Goal: Information Seeking & Learning: Learn about a topic

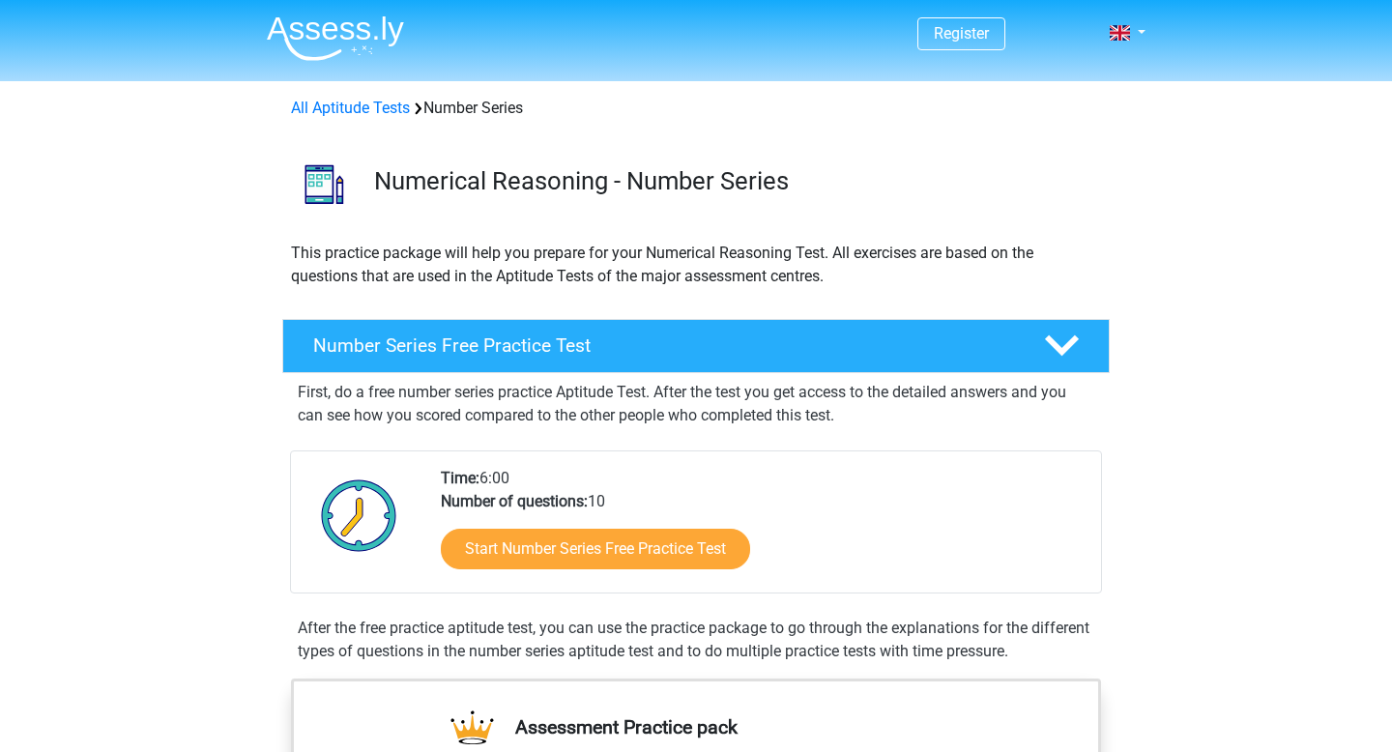
scroll to position [139, 0]
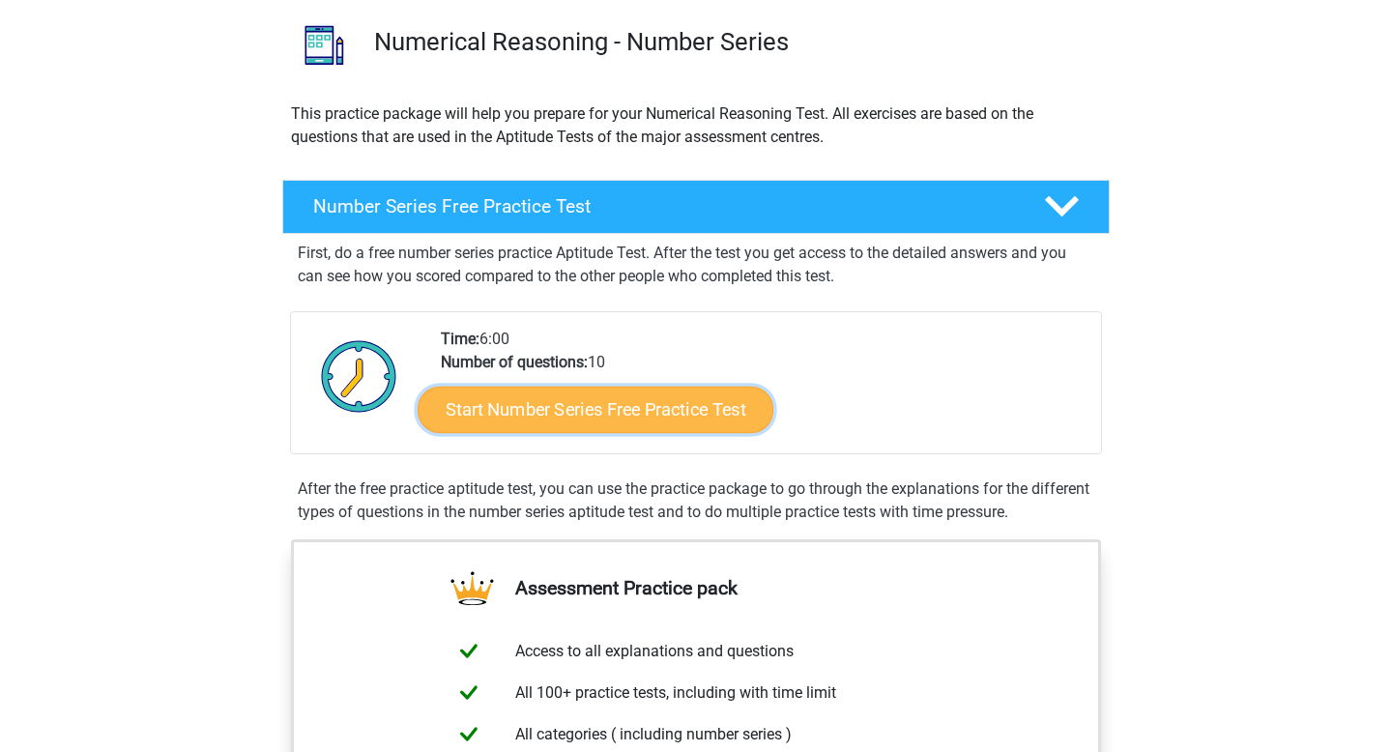
click at [696, 415] on link "Start Number Series Free Practice Test" at bounding box center [595, 409] width 356 height 46
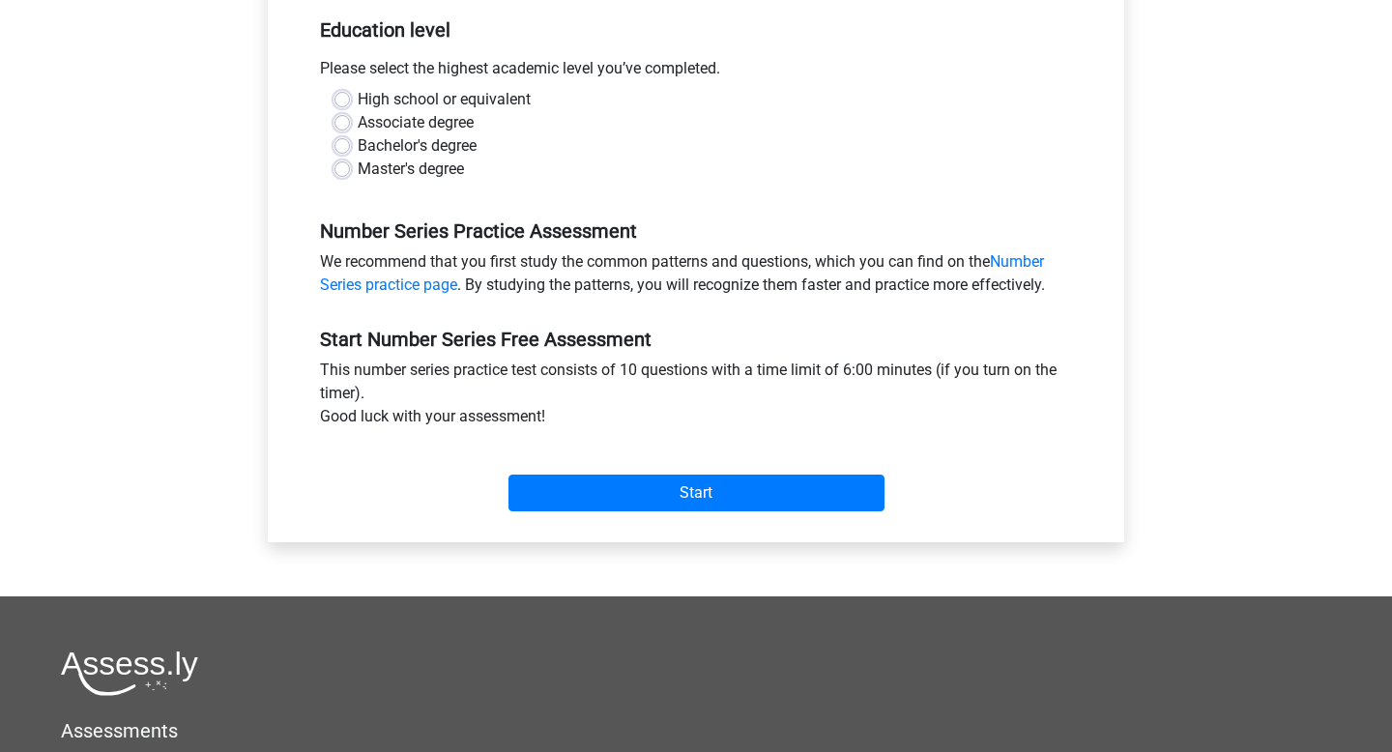
scroll to position [412, 0]
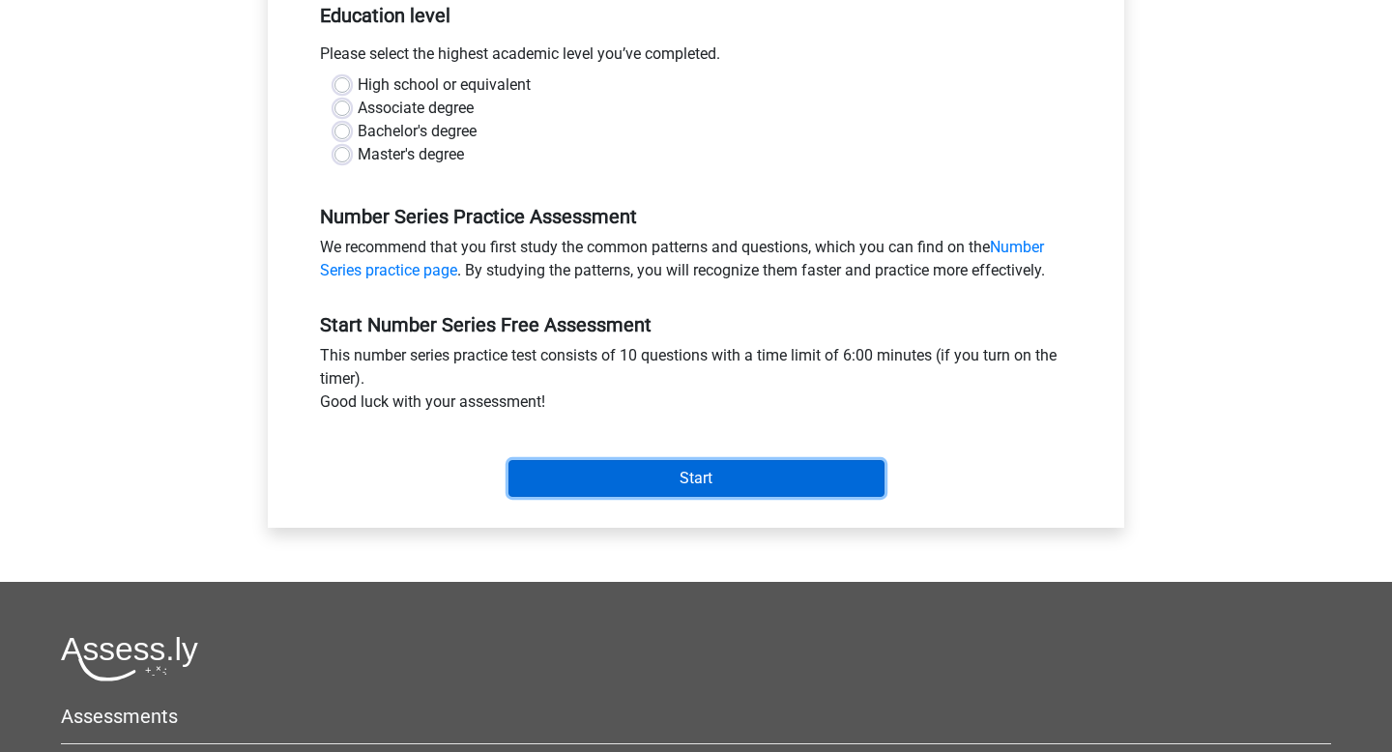
click at [779, 480] on input "Start" at bounding box center [696, 478] width 376 height 37
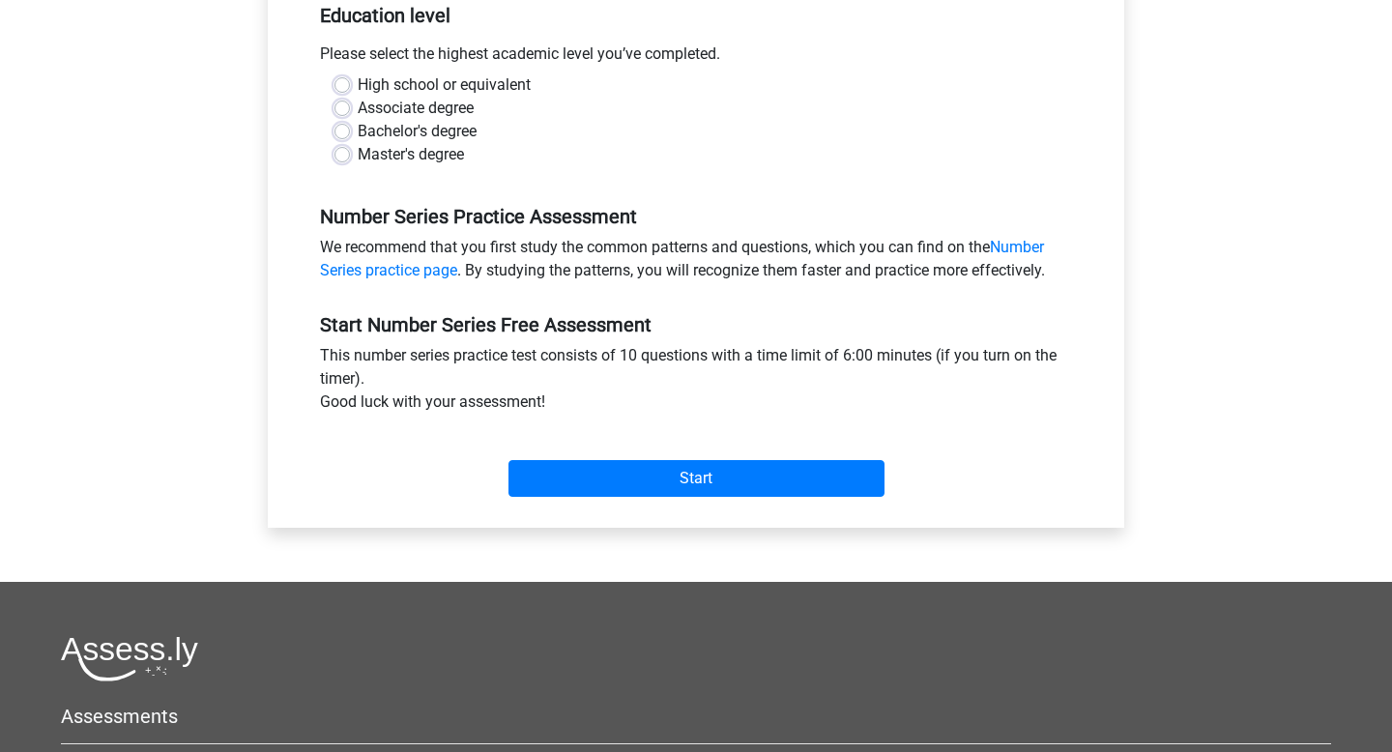
click at [493, 137] on div "Bachelor's degree" at bounding box center [695, 131] width 723 height 23
click at [466, 142] on label "Bachelor's degree" at bounding box center [417, 131] width 119 height 23
click at [453, 155] on label "Master's degree" at bounding box center [411, 154] width 106 height 23
click at [350, 155] on input "Master's degree" at bounding box center [341, 152] width 15 height 19
radio input "true"
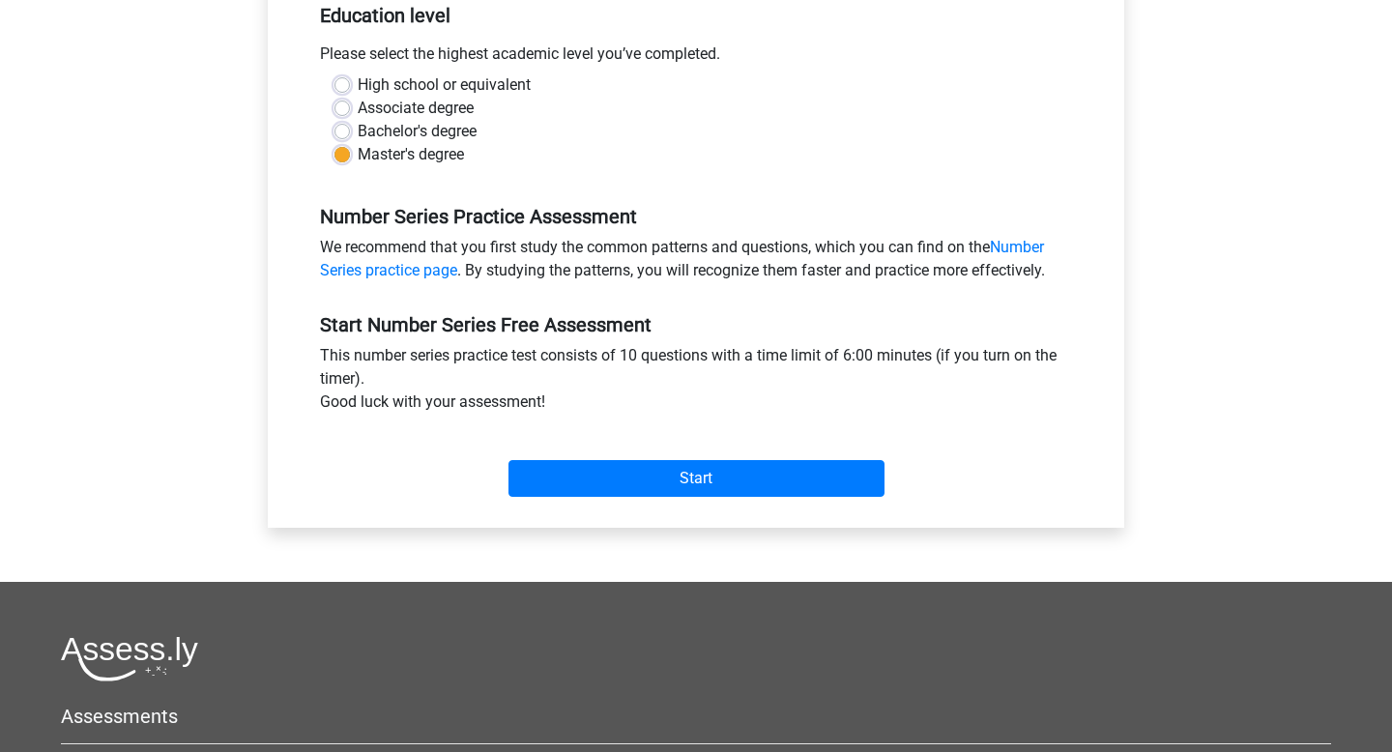
click at [651, 457] on div "Start" at bounding box center [695, 463] width 781 height 68
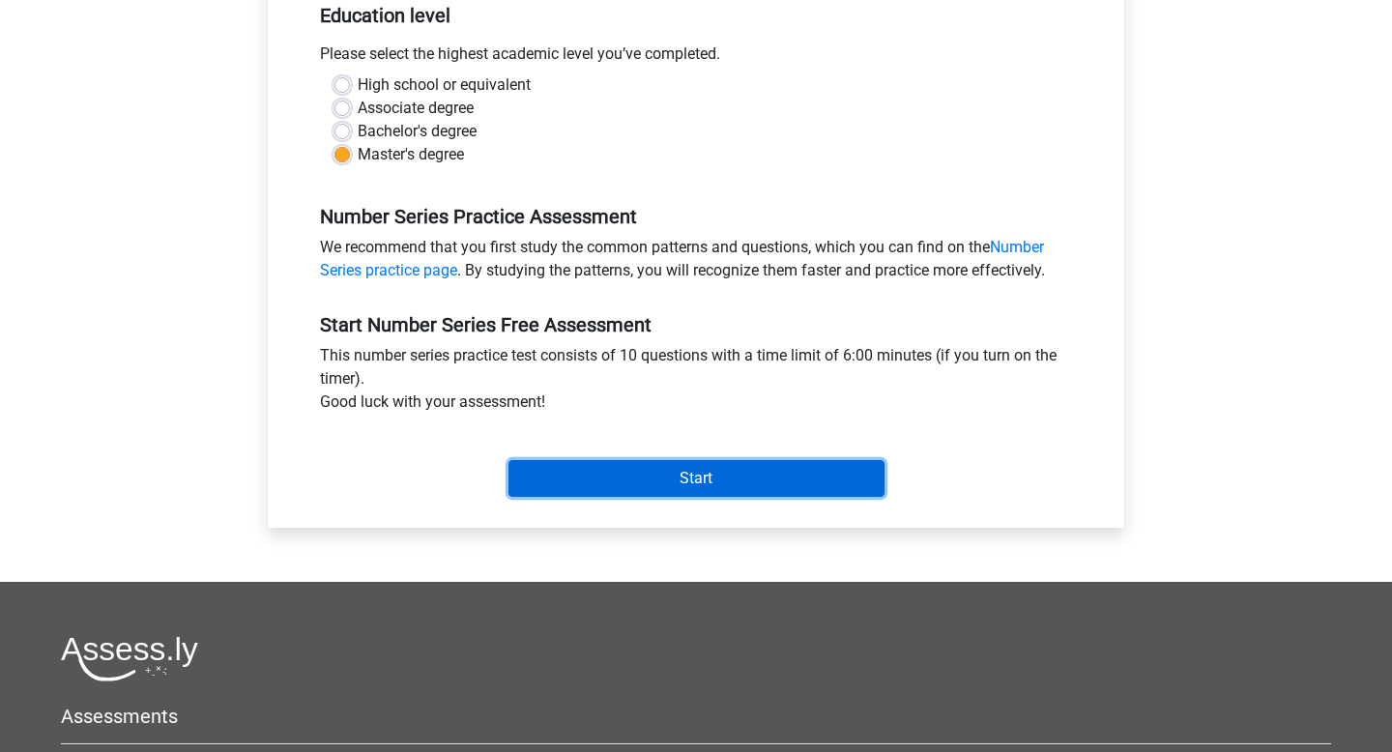
click at [648, 465] on input "Start" at bounding box center [696, 478] width 376 height 37
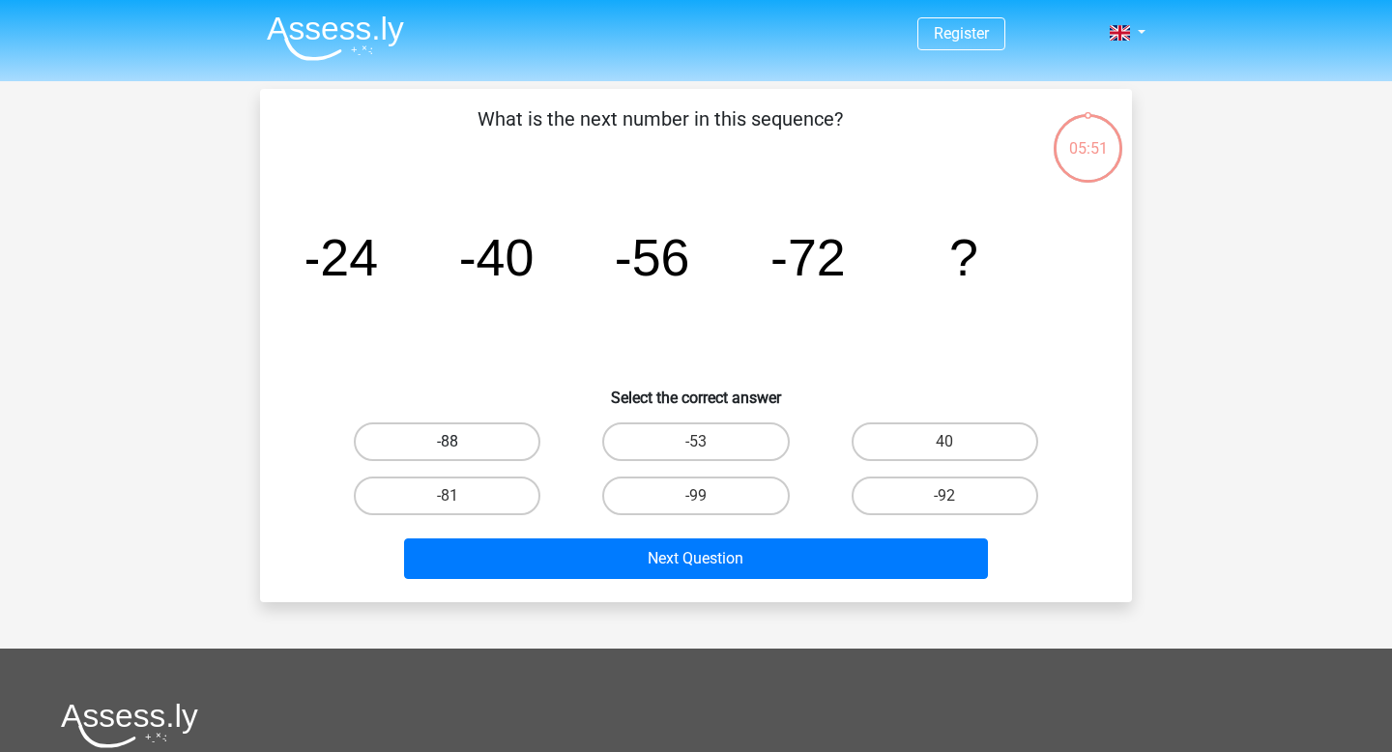
click at [492, 442] on label "-88" at bounding box center [447, 441] width 187 height 39
click at [460, 442] on input "-88" at bounding box center [453, 448] width 13 height 13
radio input "true"
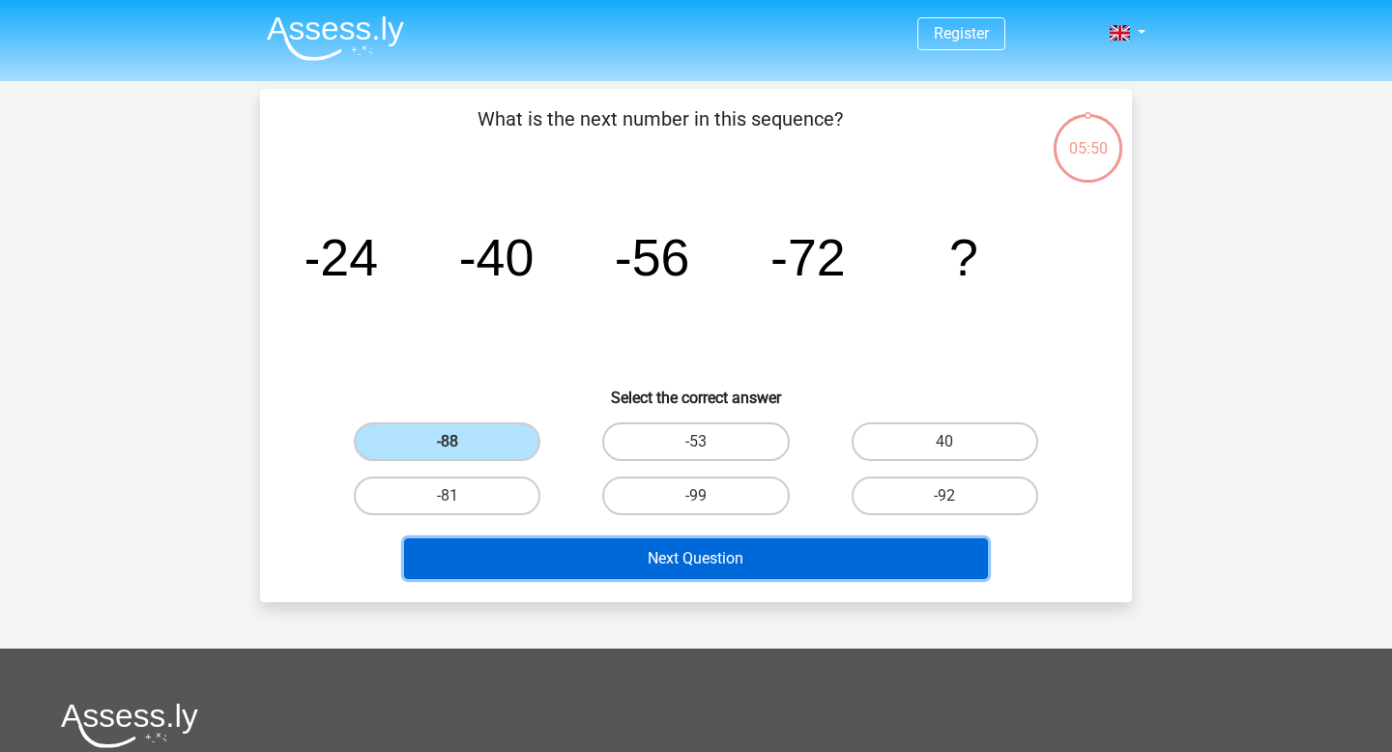
click at [731, 550] on button "Next Question" at bounding box center [696, 558] width 585 height 41
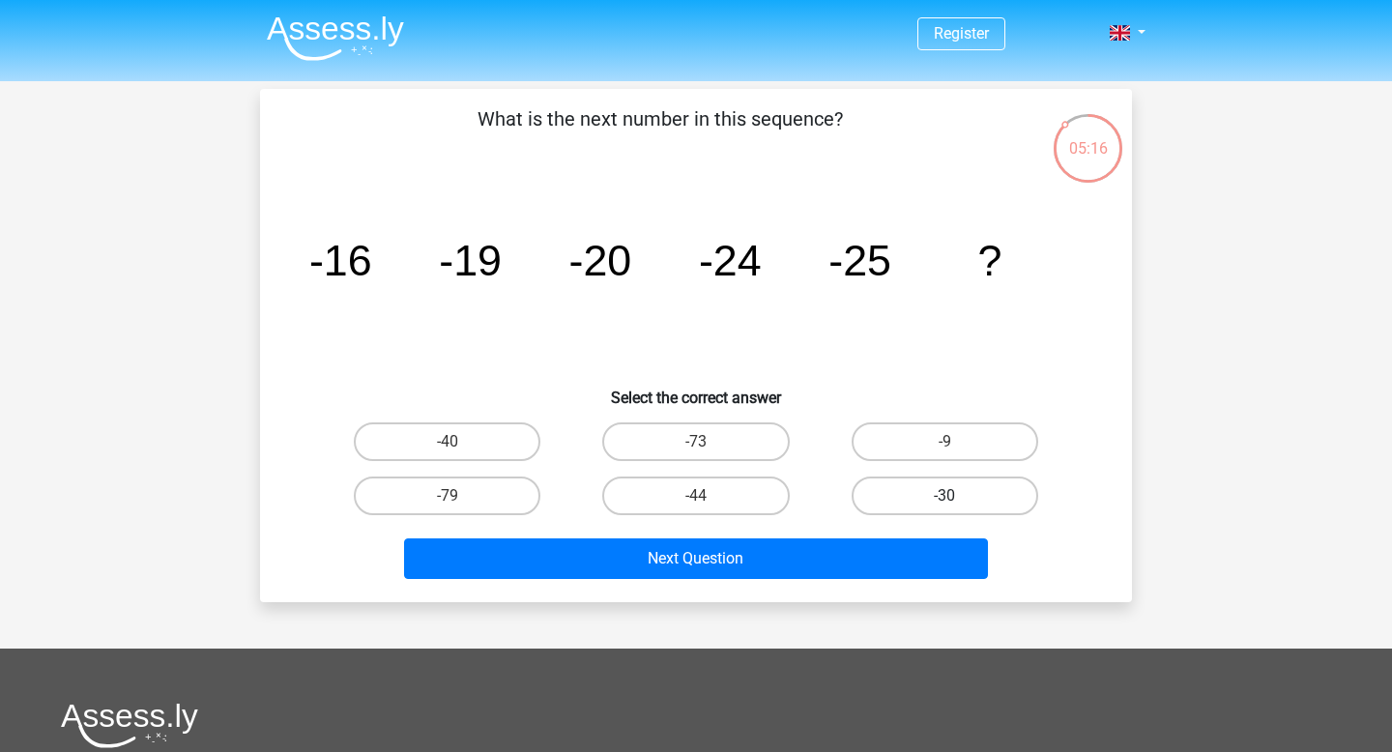
click at [894, 478] on label "-30" at bounding box center [944, 495] width 187 height 39
click at [944, 496] on input "-30" at bounding box center [950, 502] width 13 height 13
radio input "true"
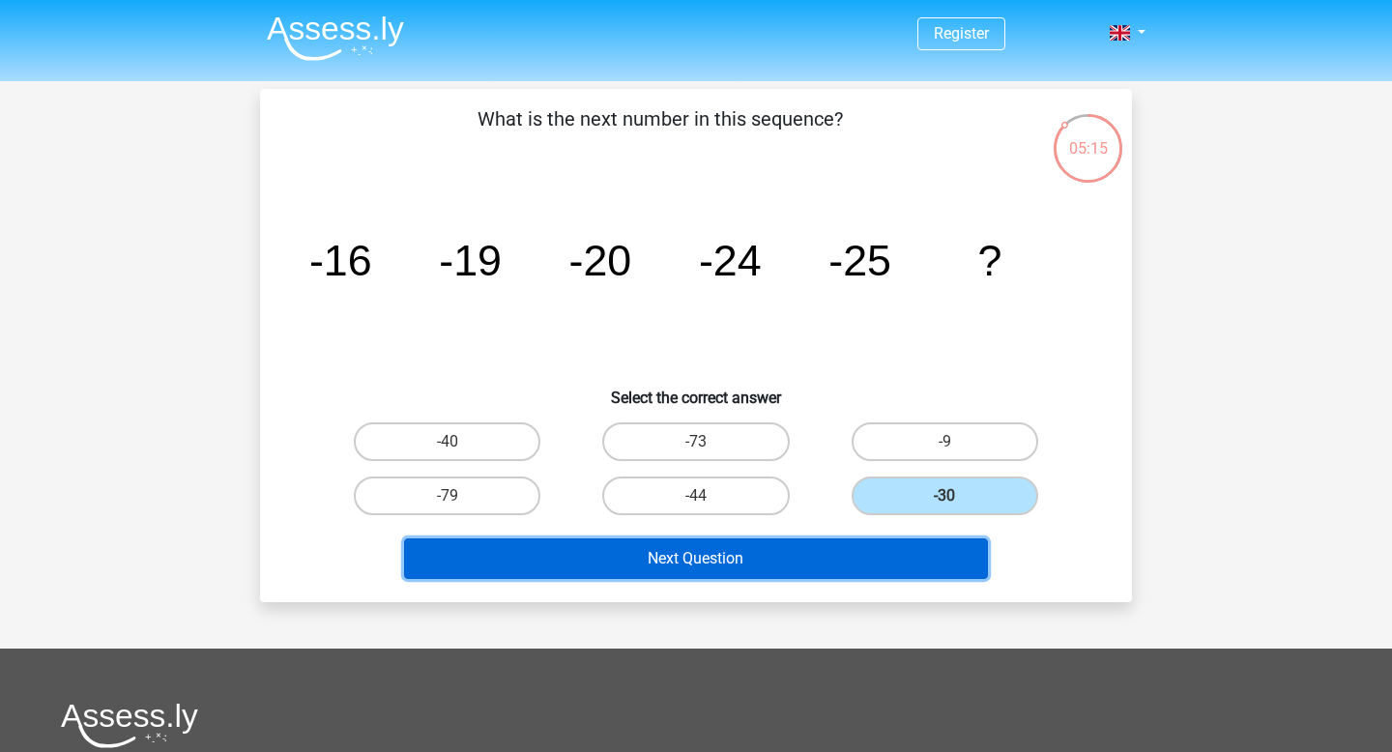
click at [736, 567] on button "Next Question" at bounding box center [696, 558] width 585 height 41
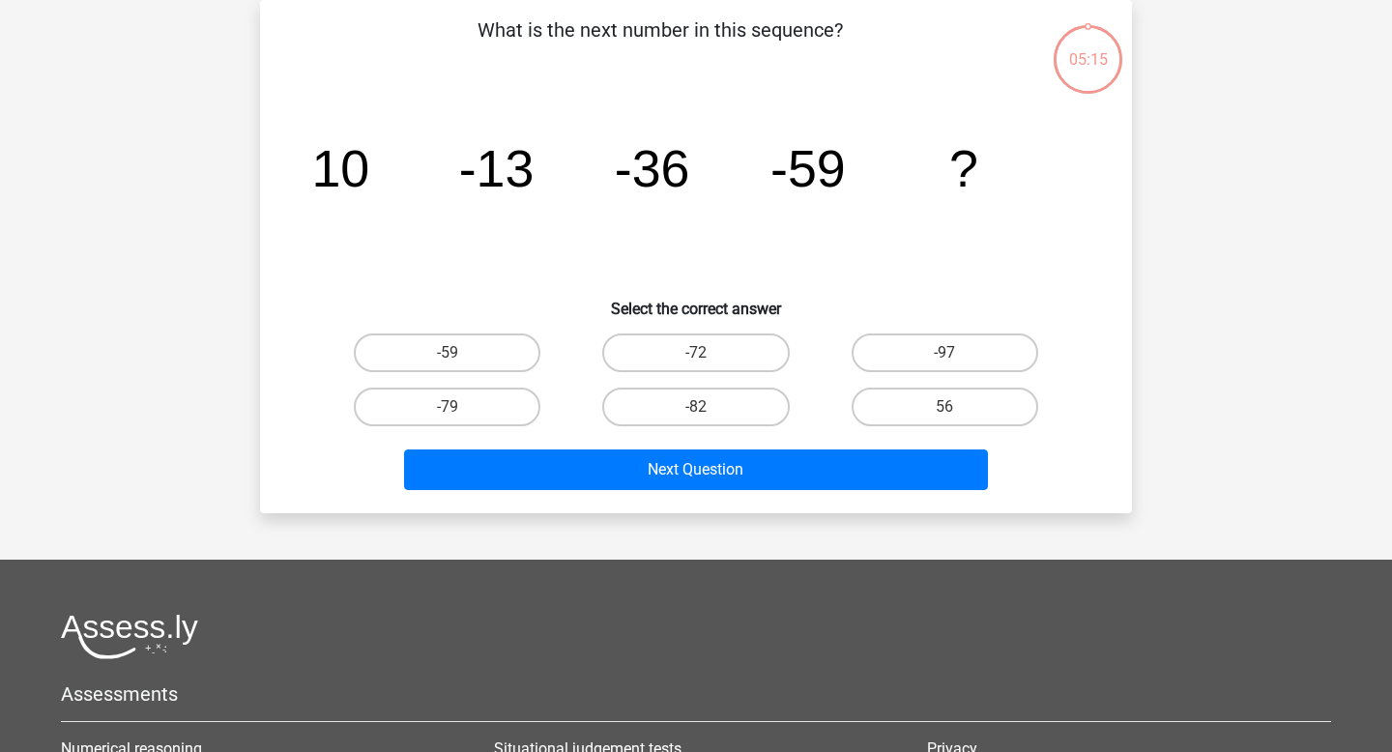
scroll to position [38, 0]
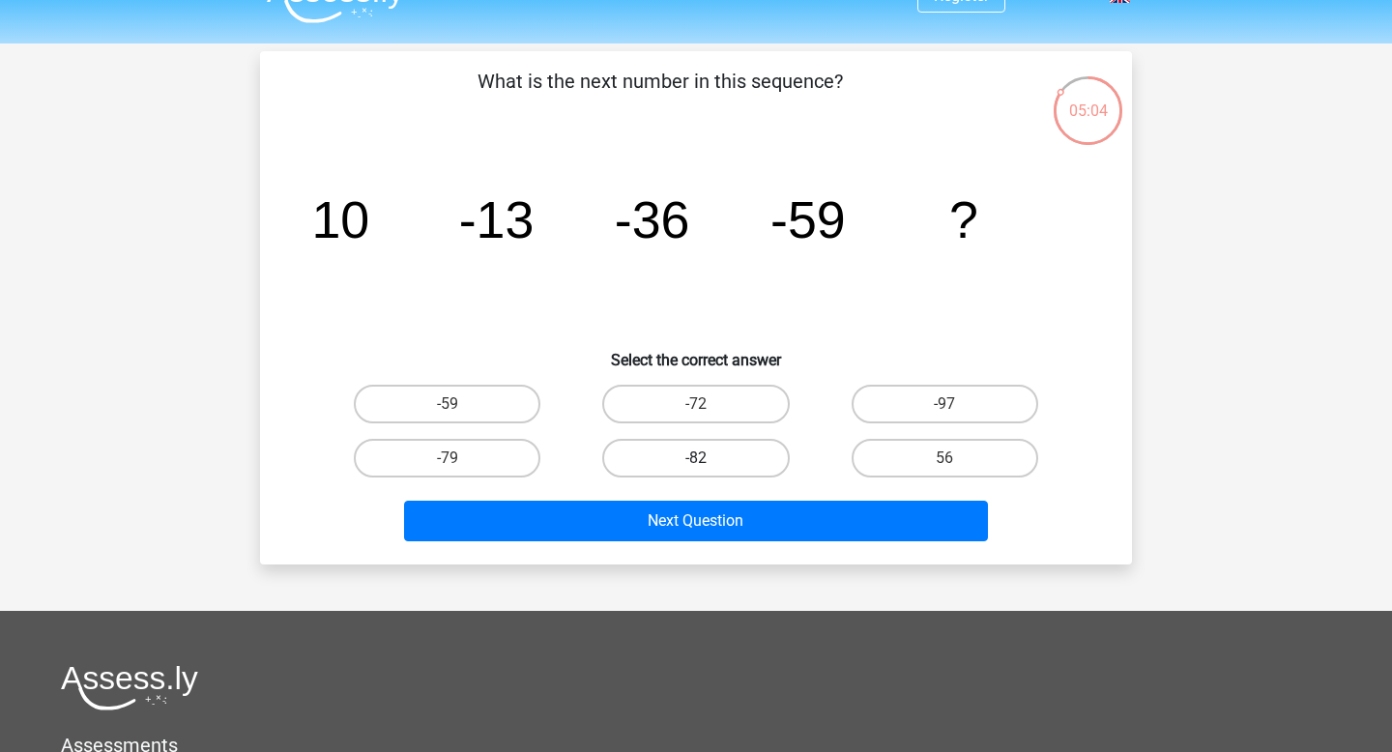
click at [739, 474] on label "-82" at bounding box center [695, 458] width 187 height 39
click at [708, 471] on input "-82" at bounding box center [702, 464] width 13 height 13
radio input "true"
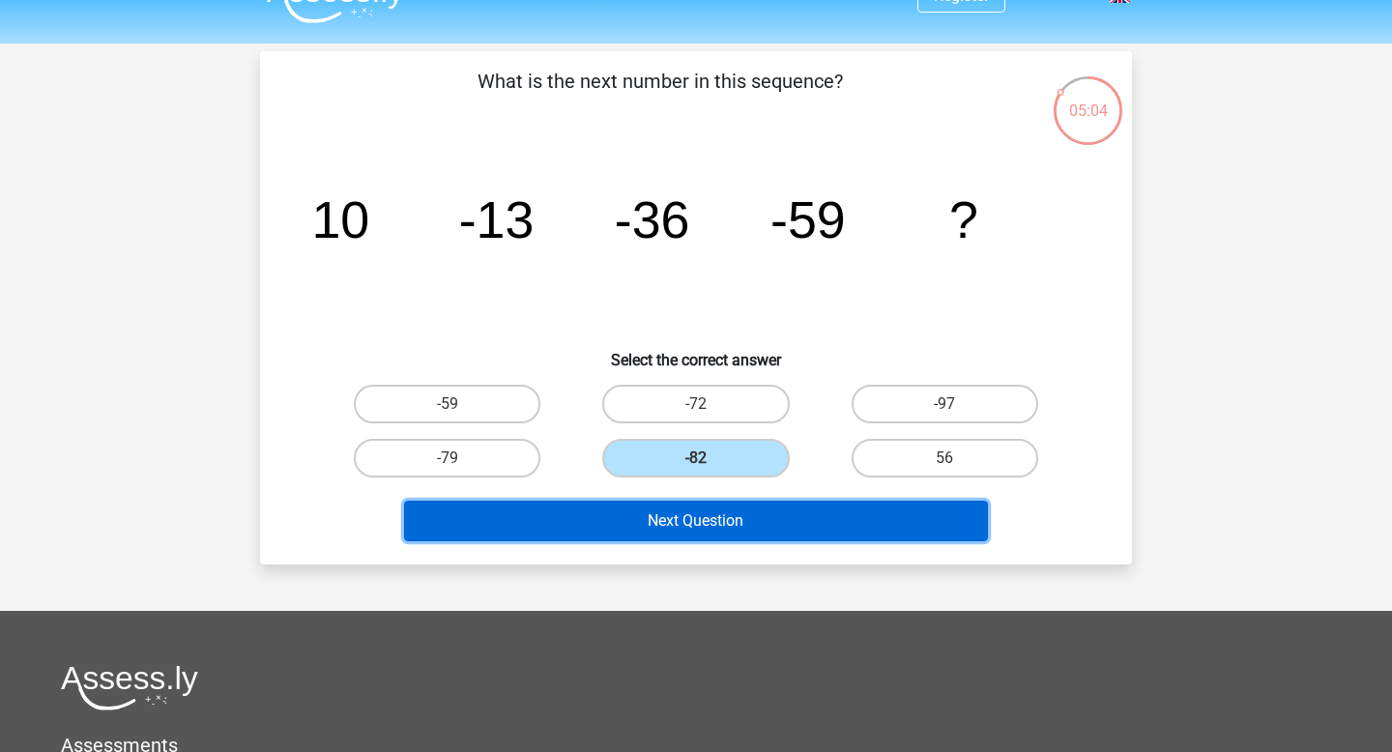
click at [742, 531] on button "Next Question" at bounding box center [696, 521] width 585 height 41
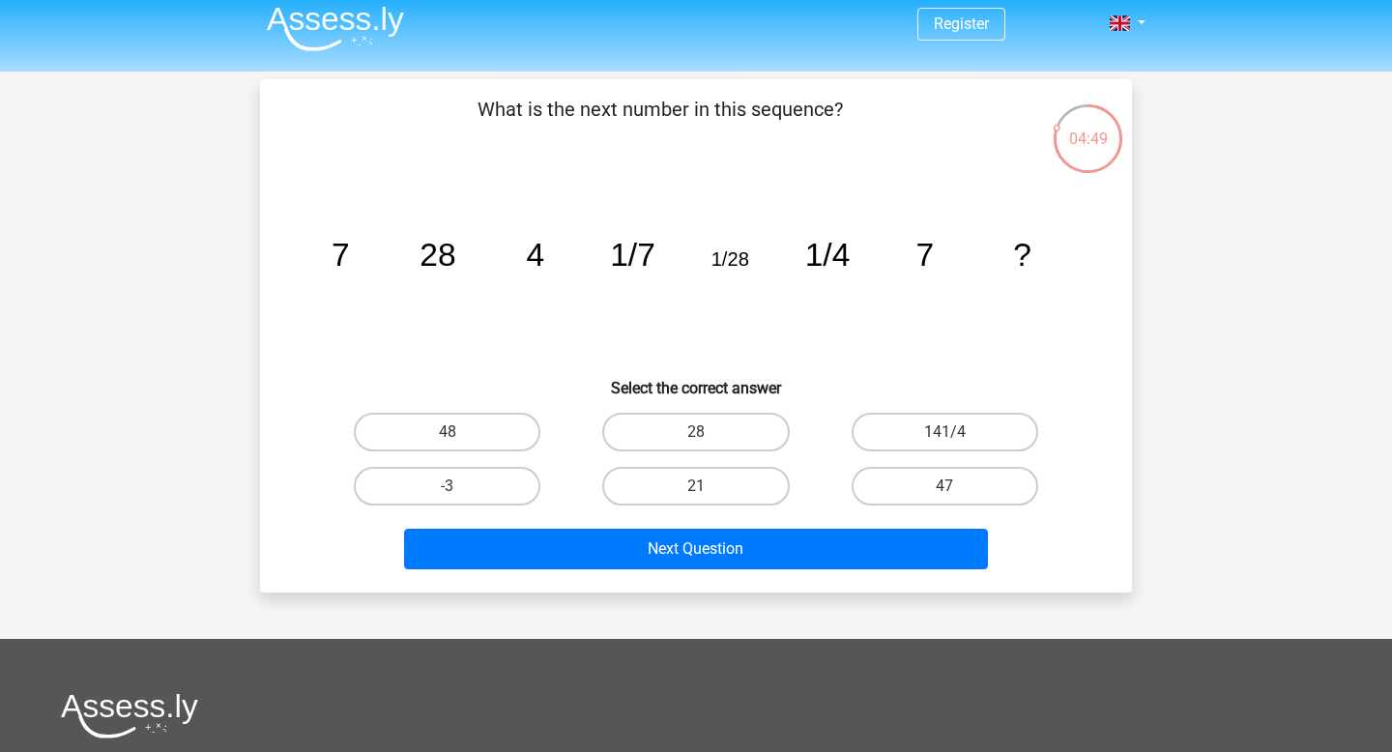
scroll to position [0, 0]
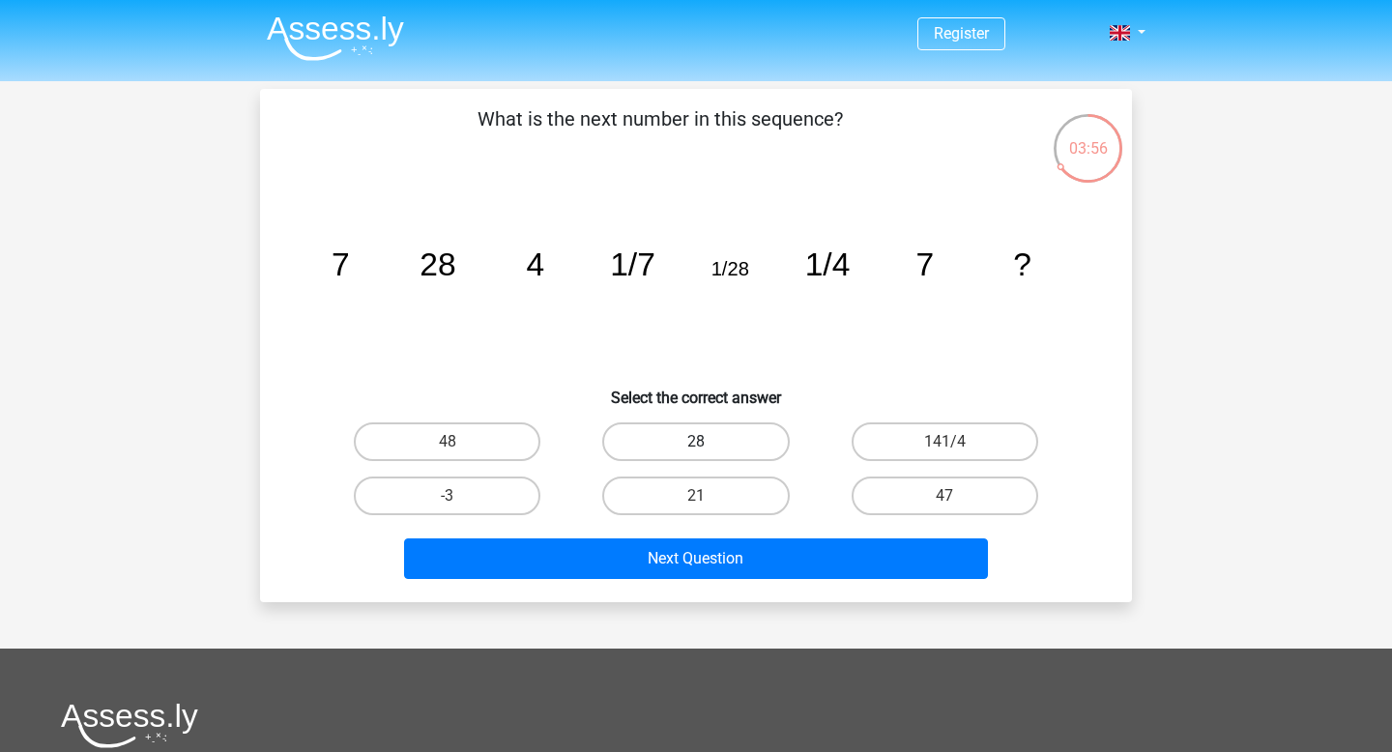
click at [726, 436] on label "28" at bounding box center [695, 441] width 187 height 39
click at [708, 442] on input "28" at bounding box center [702, 448] width 13 height 13
radio input "true"
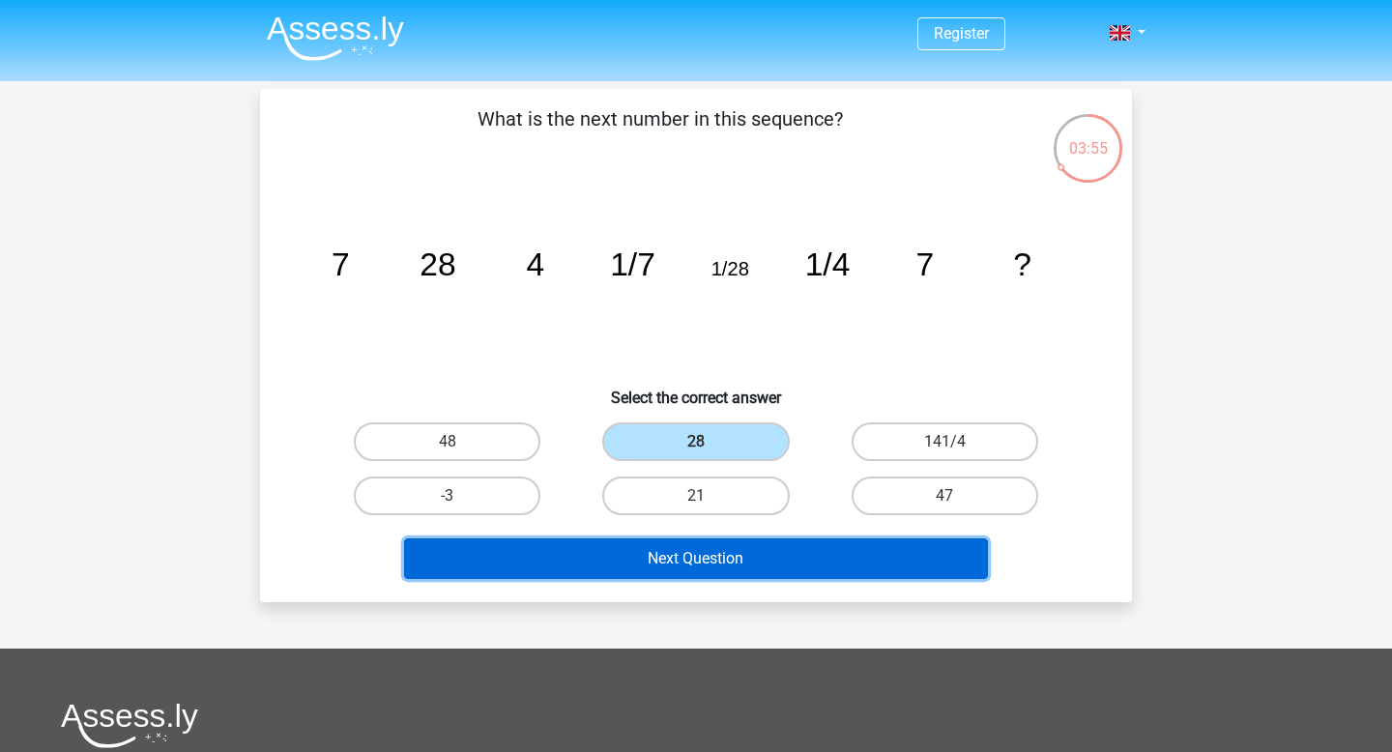
click at [716, 561] on button "Next Question" at bounding box center [696, 558] width 585 height 41
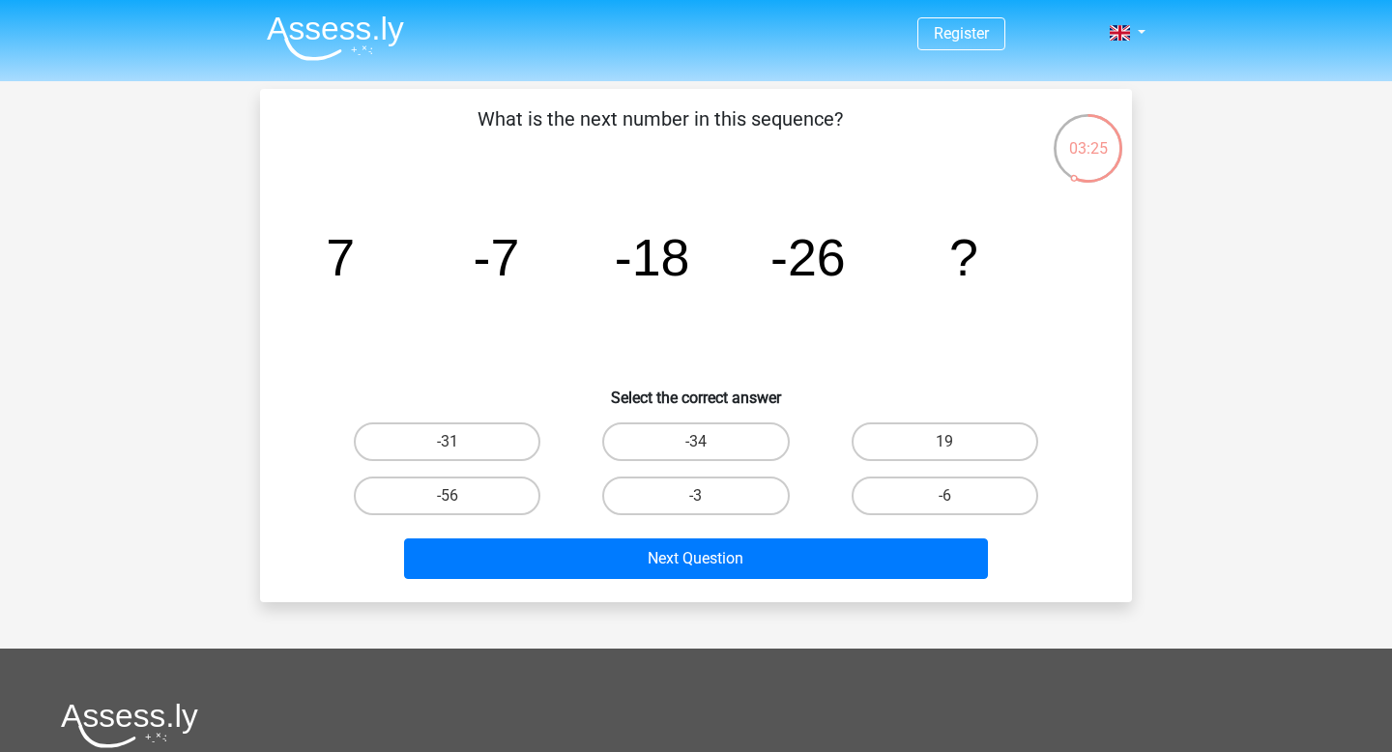
scroll to position [12, 0]
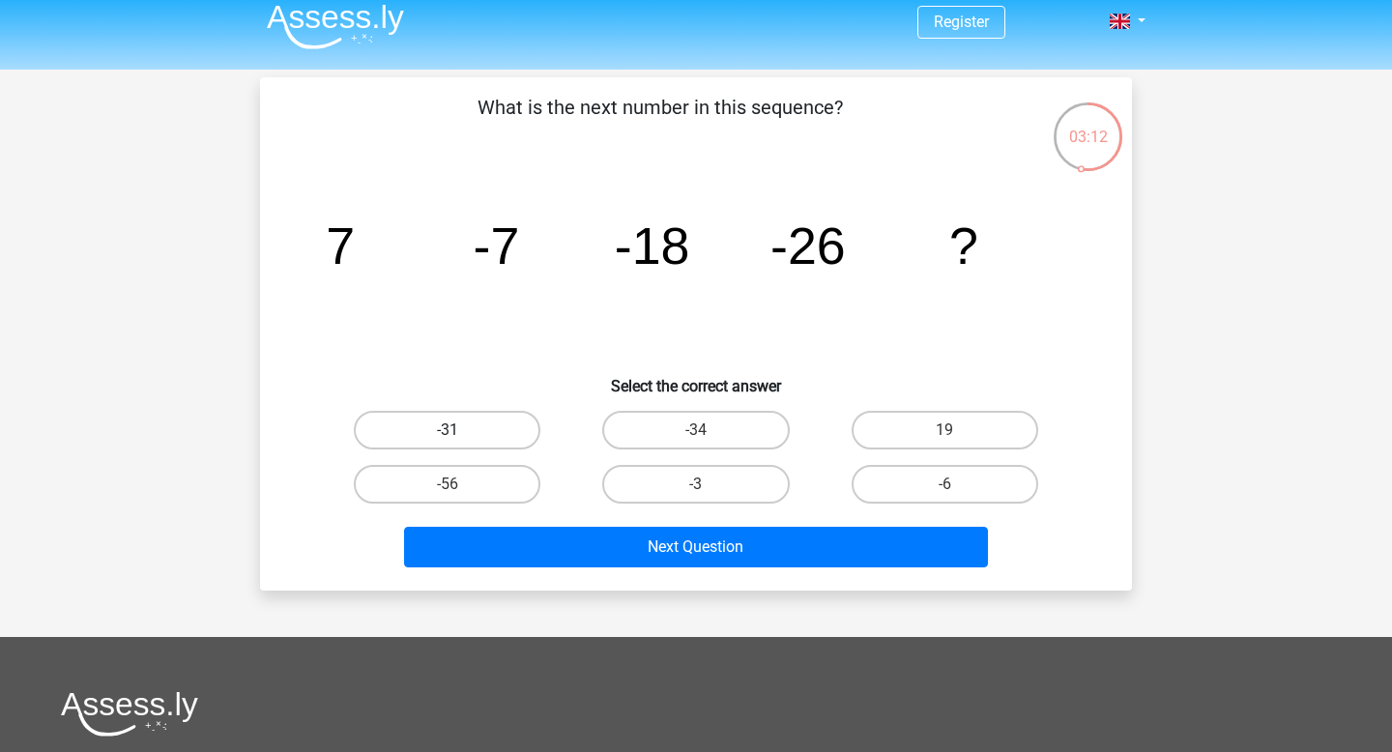
click at [498, 423] on label "-31" at bounding box center [447, 430] width 187 height 39
click at [460, 430] on input "-31" at bounding box center [453, 436] width 13 height 13
radio input "true"
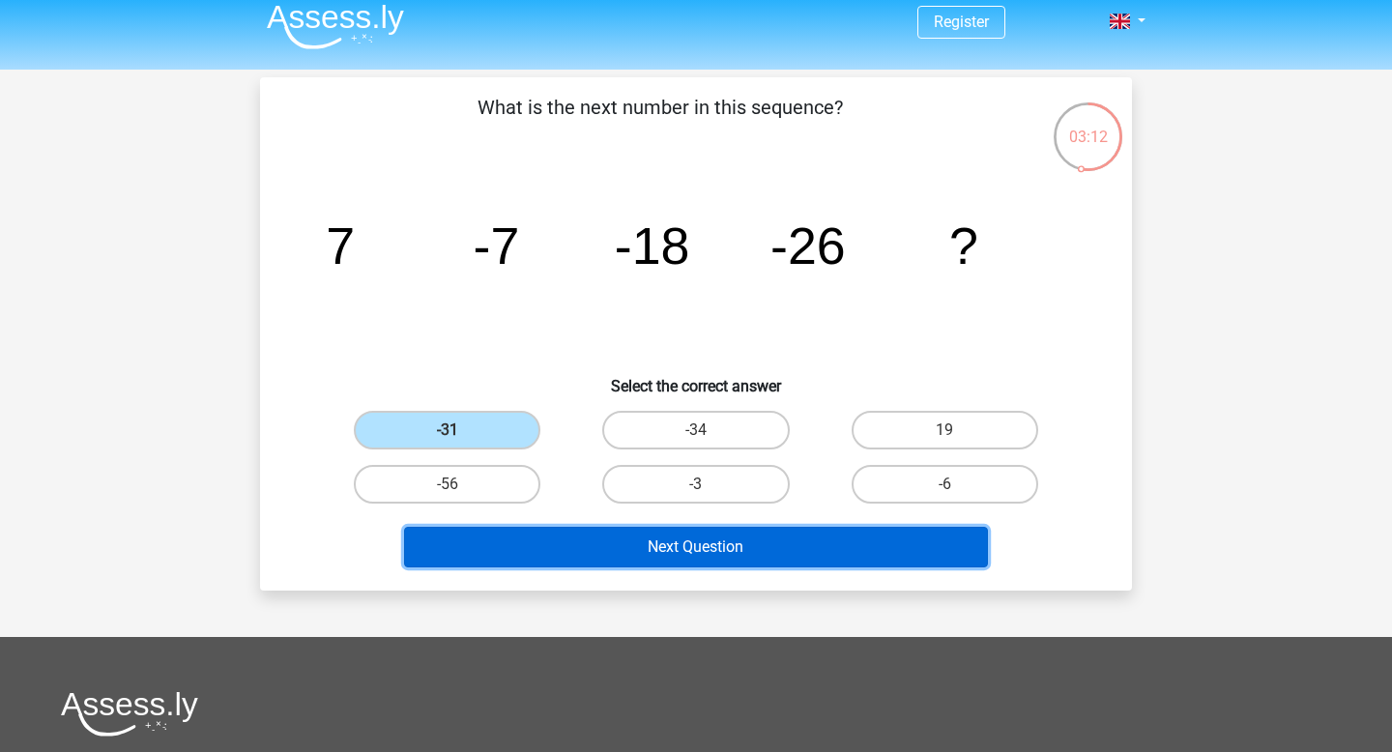
click at [606, 543] on button "Next Question" at bounding box center [696, 547] width 585 height 41
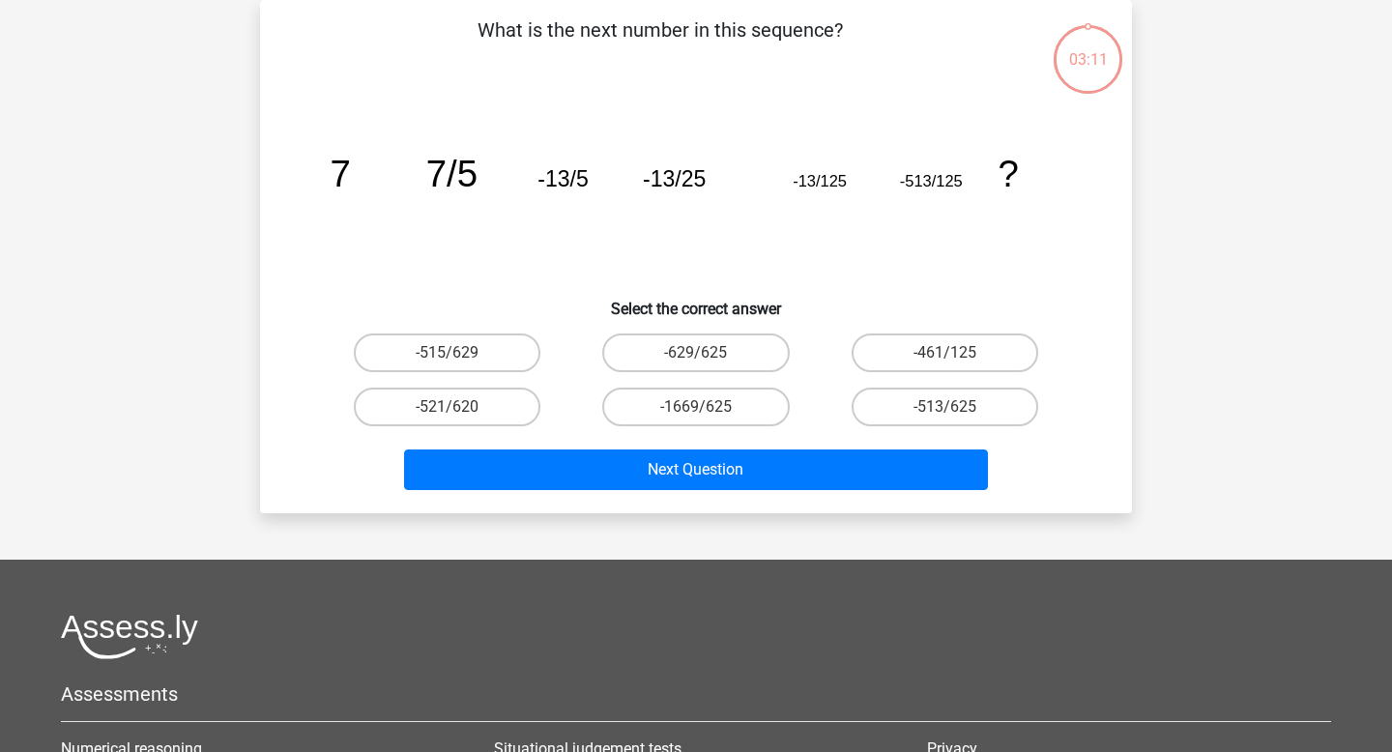
scroll to position [0, 0]
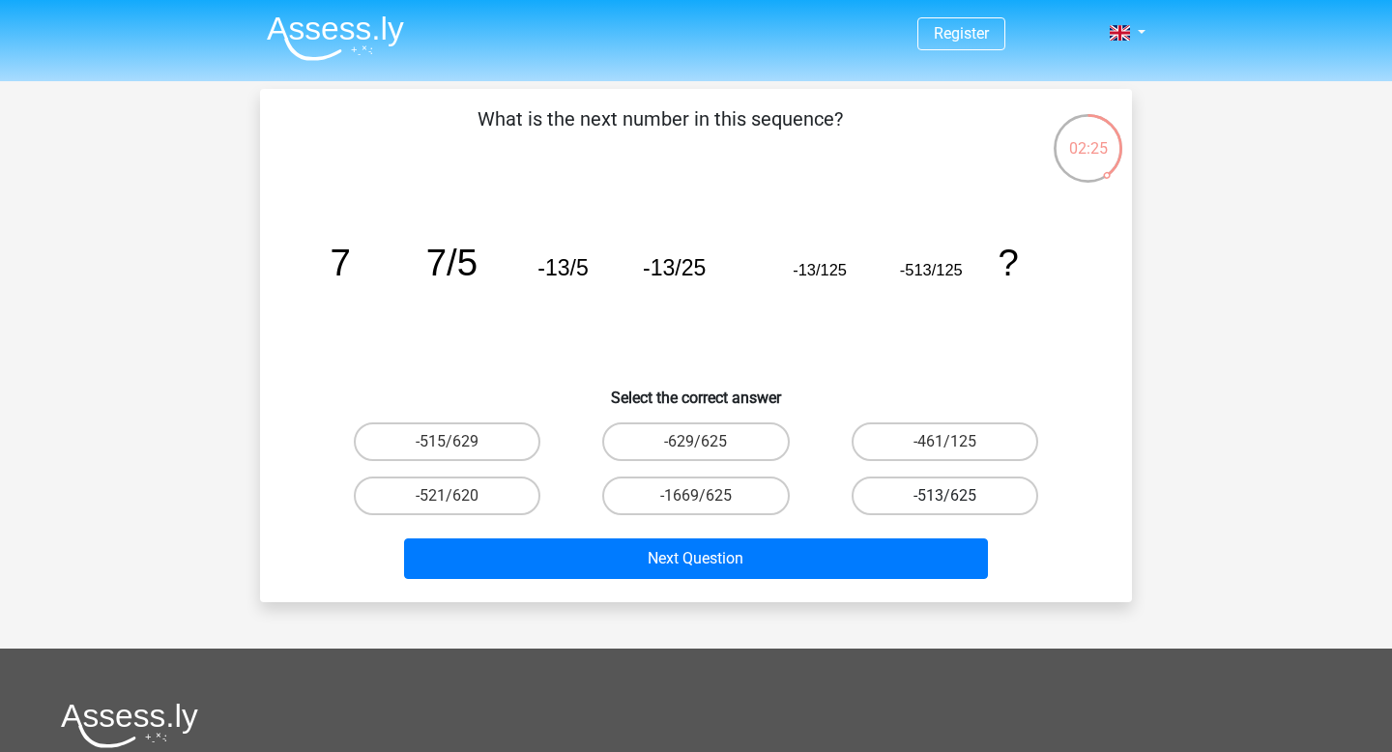
click at [945, 487] on label "-513/625" at bounding box center [944, 495] width 187 height 39
click at [945, 496] on input "-513/625" at bounding box center [950, 502] width 13 height 13
radio input "true"
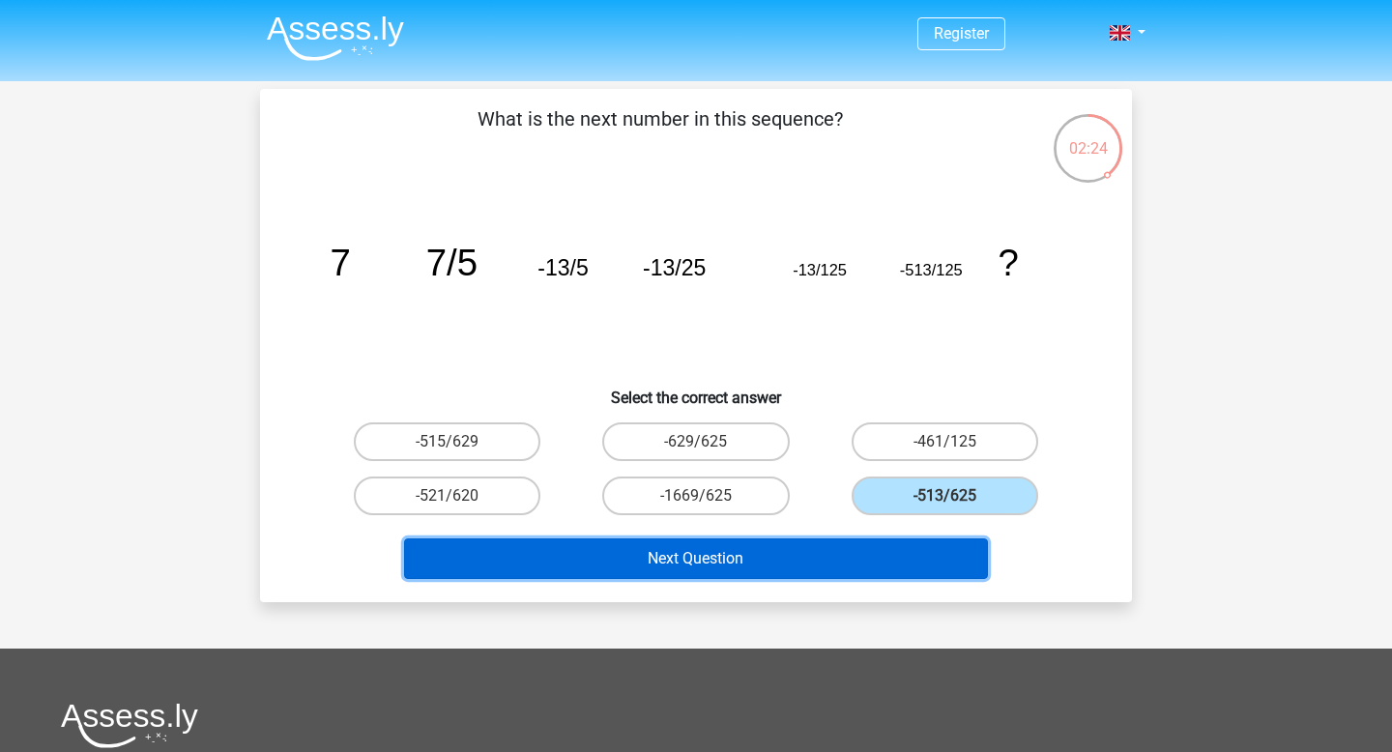
click at [839, 571] on button "Next Question" at bounding box center [696, 558] width 585 height 41
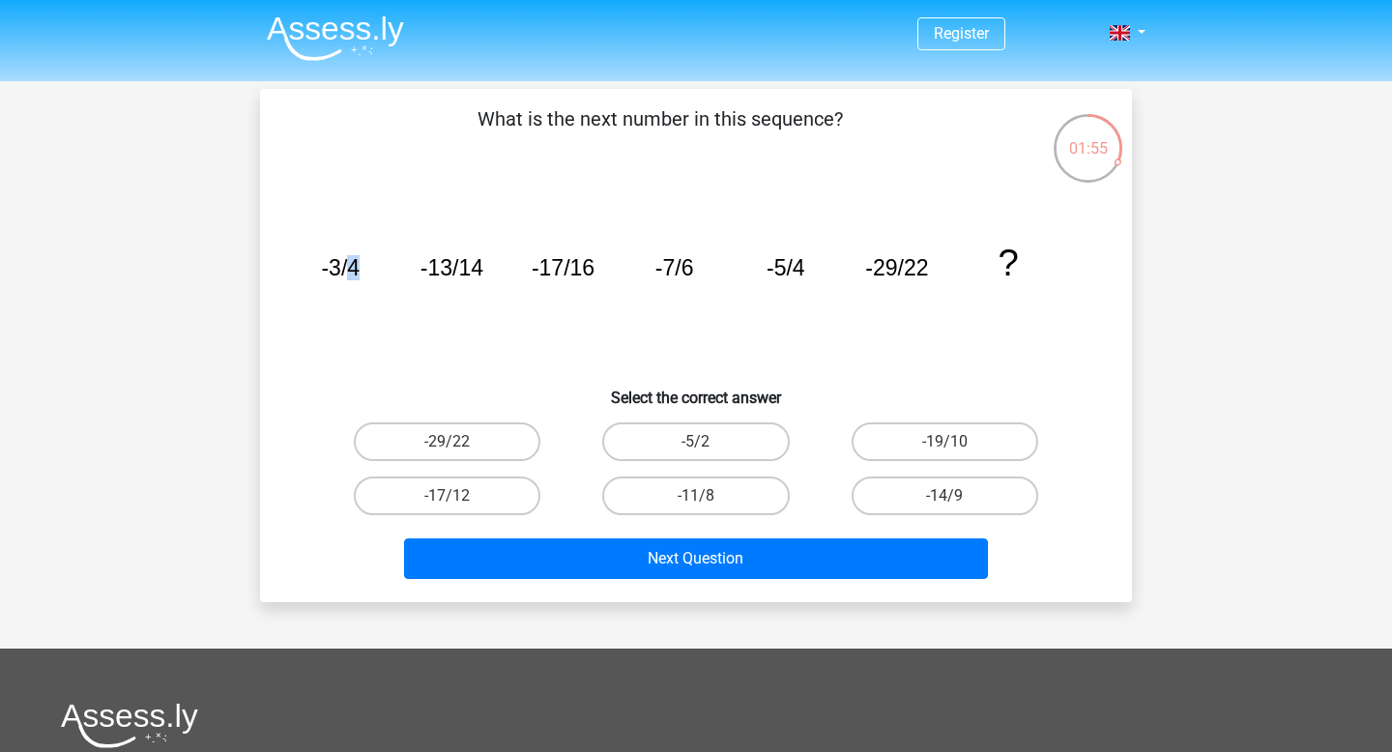
drag, startPoint x: 345, startPoint y: 274, endPoint x: 385, endPoint y: 274, distance: 39.6
click at [385, 274] on icon "image/svg+xml -3/4 -13/14 -17/16 -7/6 -5/4 -29/22 ?" at bounding box center [695, 275] width 779 height 195
drag, startPoint x: 528, startPoint y: 247, endPoint x: 576, endPoint y: 247, distance: 48.3
click at [576, 247] on icon "image/svg+xml -3/4 -13/14 -17/16 -7/6 -5/4 -29/22 ?" at bounding box center [695, 275] width 779 height 195
drag, startPoint x: 675, startPoint y: 256, endPoint x: 717, endPoint y: 264, distance: 42.3
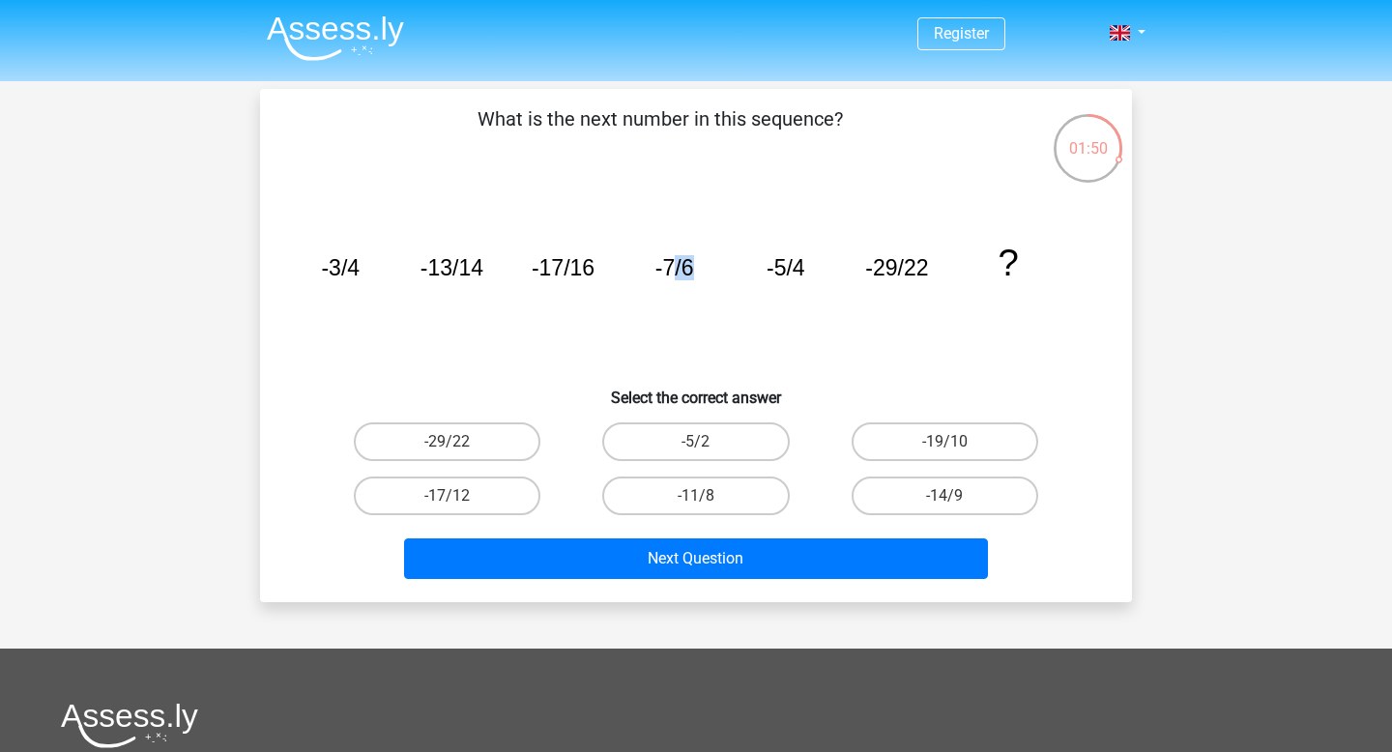
click at [717, 264] on icon "image/svg+xml -3/4 -13/14 -17/16 -7/6 -5/4 -29/22 ?" at bounding box center [695, 275] width 779 height 195
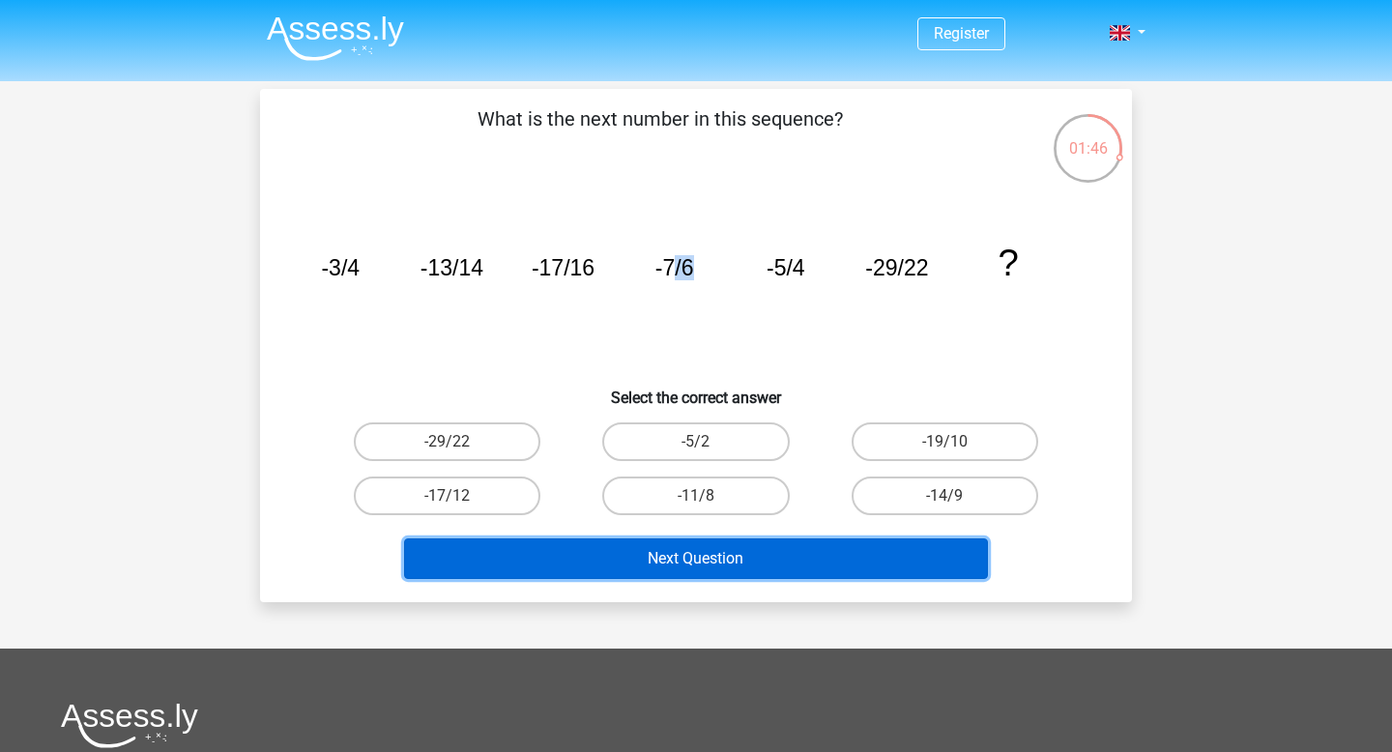
click at [763, 566] on button "Next Question" at bounding box center [696, 558] width 585 height 41
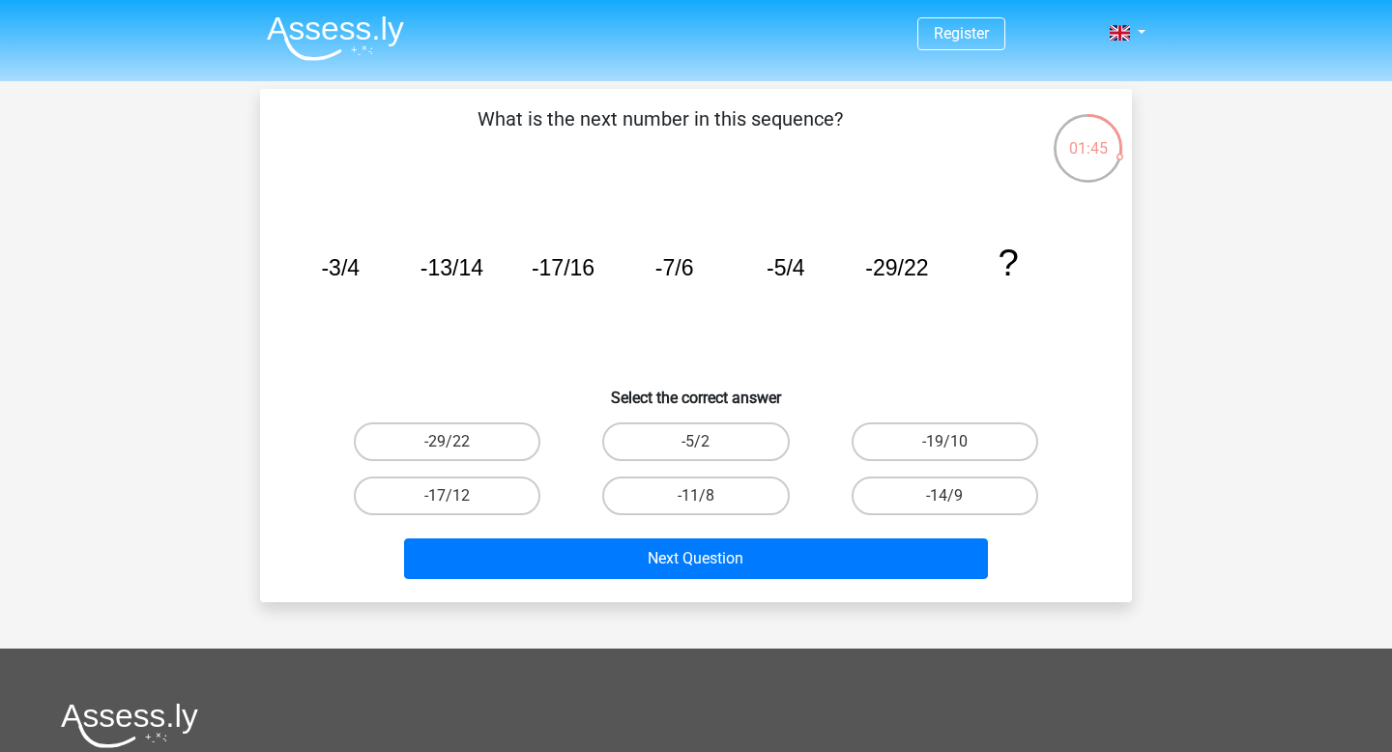
click at [612, 354] on icon "image/svg+xml -3/4 -13/14 -17/16 -7/6 -5/4 -29/22 ?" at bounding box center [695, 275] width 779 height 195
click at [471, 425] on label "-29/22" at bounding box center [447, 441] width 187 height 39
click at [460, 442] on input "-29/22" at bounding box center [453, 448] width 13 height 13
radio input "true"
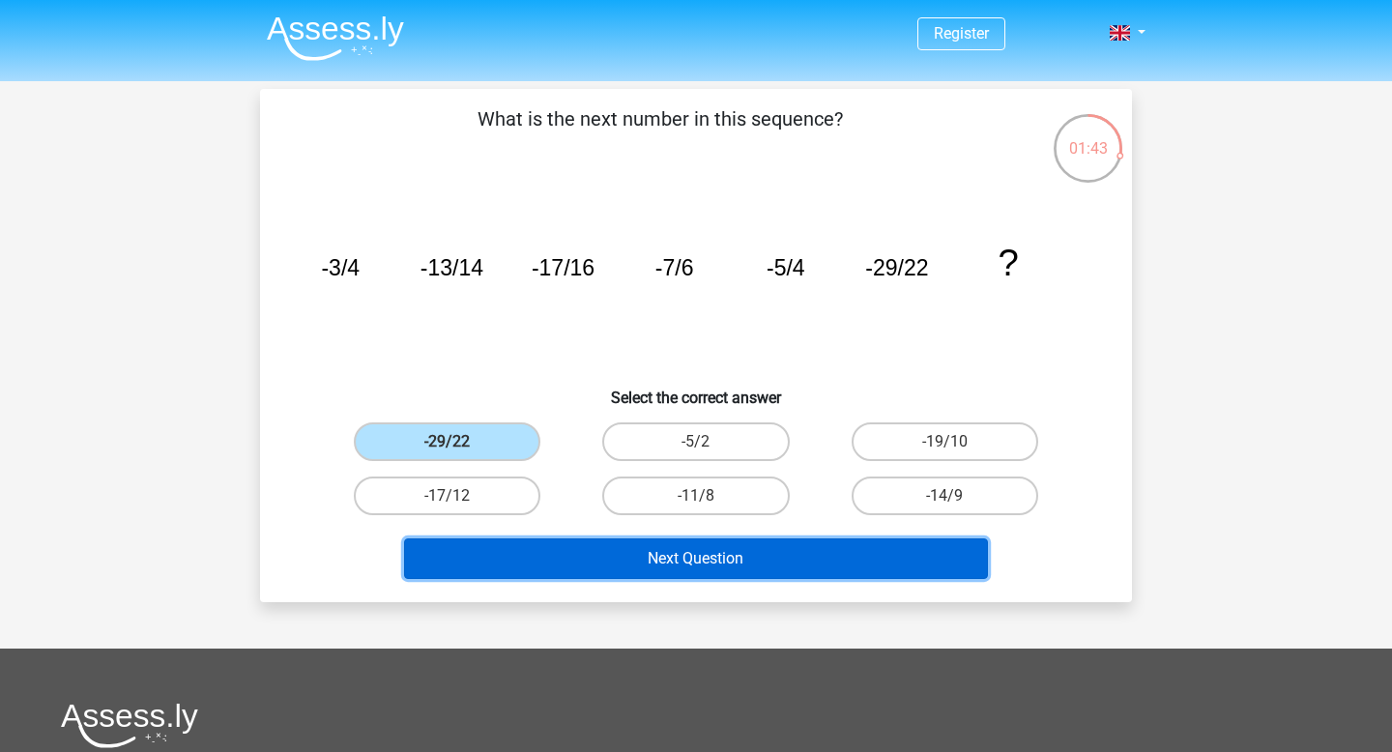
click at [591, 578] on button "Next Question" at bounding box center [696, 558] width 585 height 41
click at [579, 559] on button "Next Question" at bounding box center [696, 558] width 585 height 41
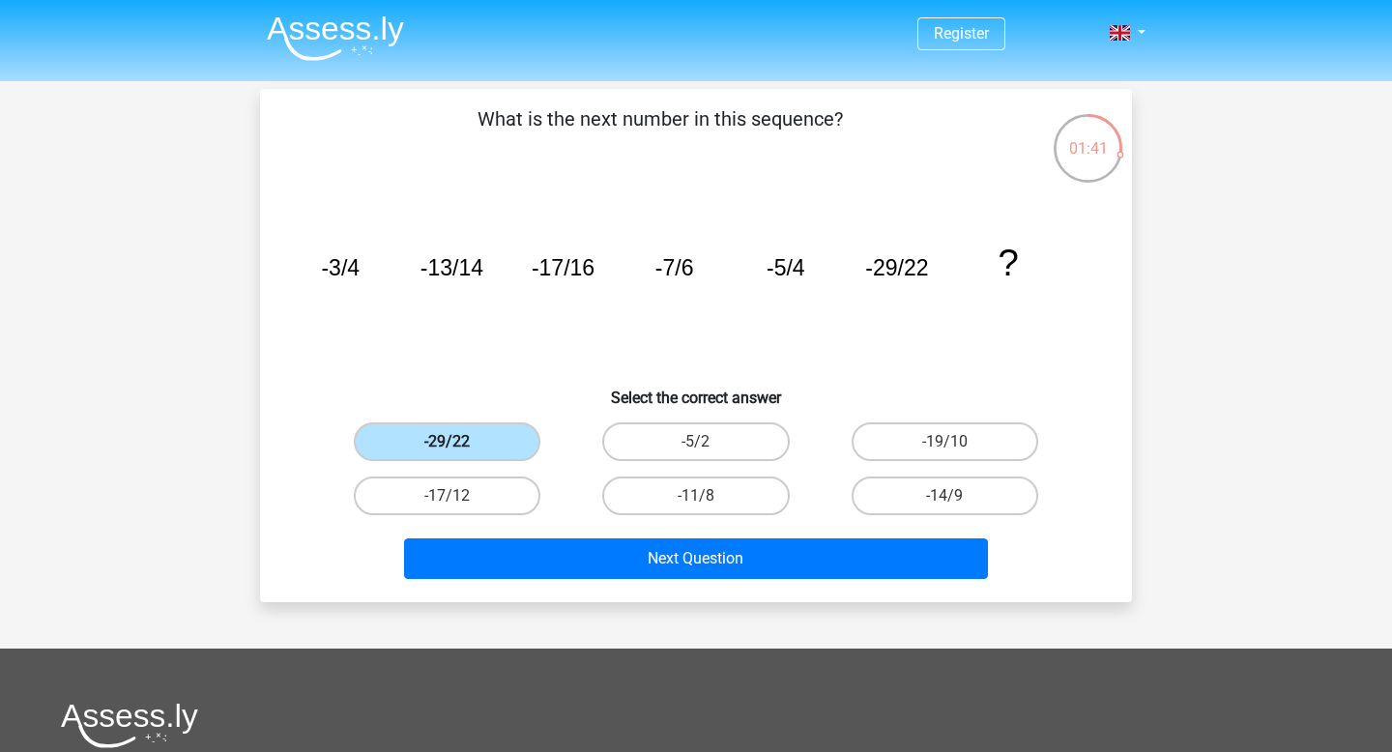
click at [503, 435] on label "-29/22" at bounding box center [447, 441] width 187 height 39
click at [460, 442] on input "-29/22" at bounding box center [453, 448] width 13 height 13
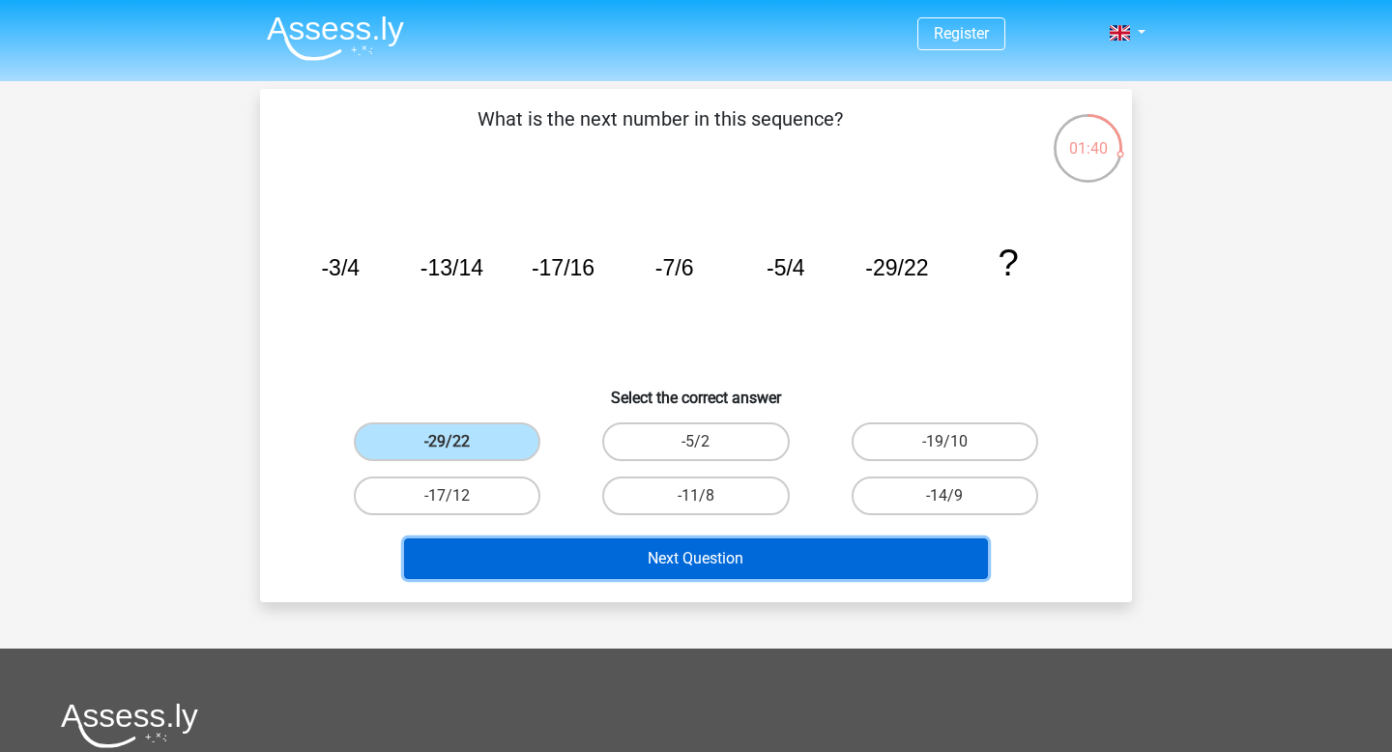
click at [619, 552] on button "Next Question" at bounding box center [696, 558] width 585 height 41
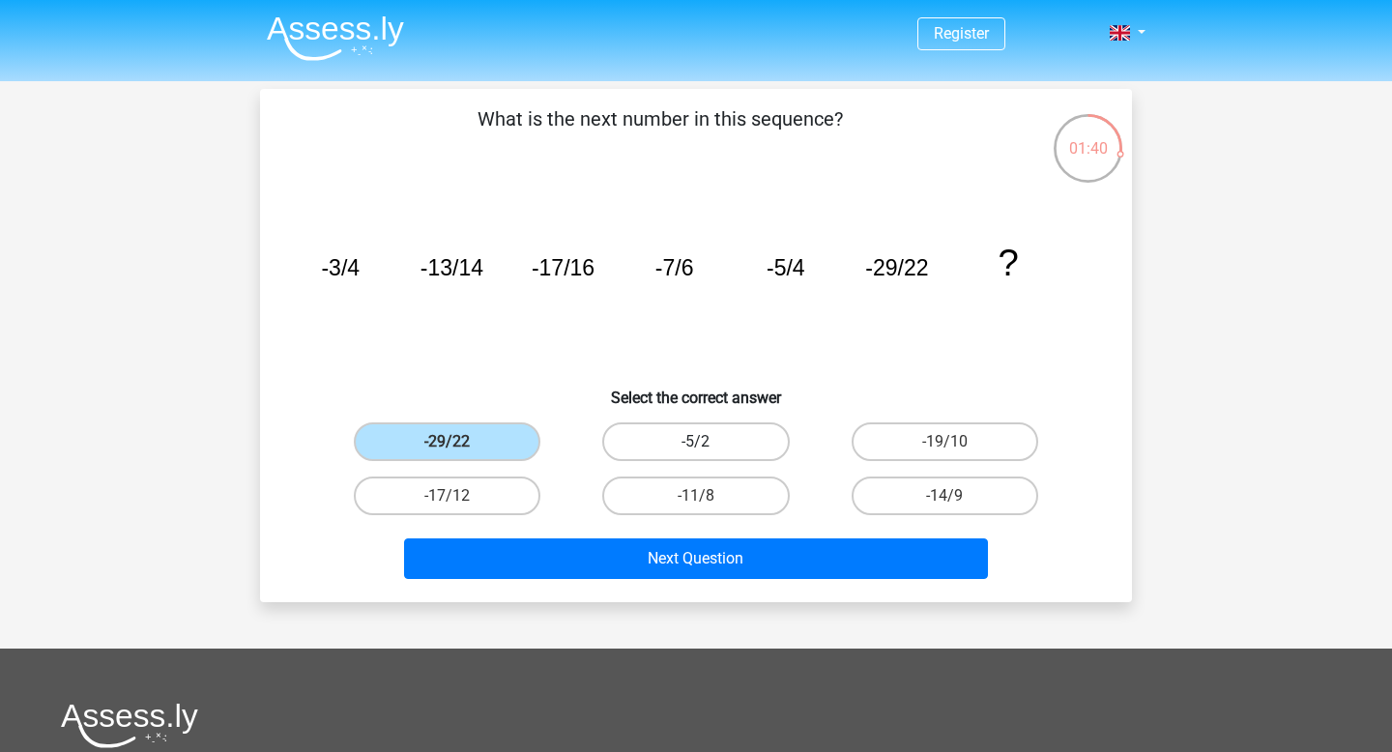
click at [685, 422] on label "-5/2" at bounding box center [695, 441] width 187 height 39
click at [696, 442] on input "-5/2" at bounding box center [702, 448] width 13 height 13
radio input "true"
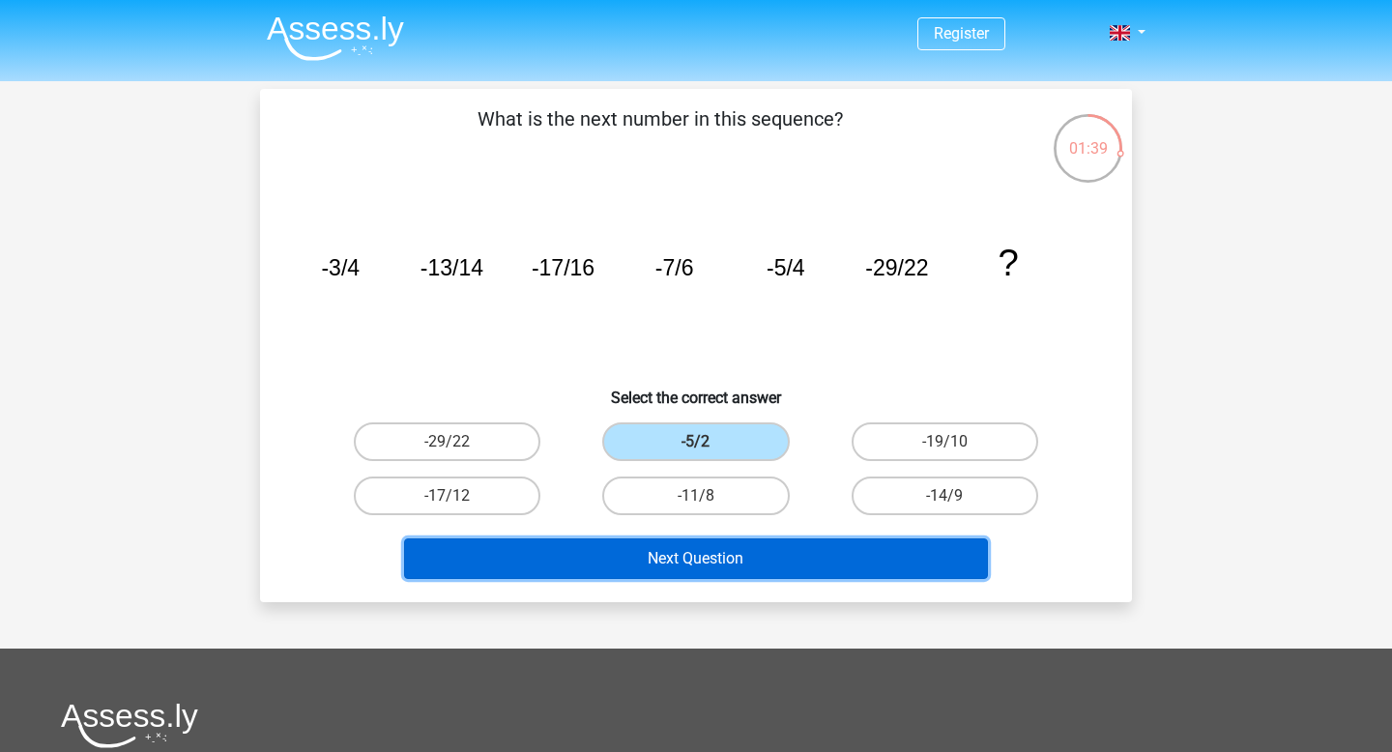
click at [664, 546] on button "Next Question" at bounding box center [696, 558] width 585 height 41
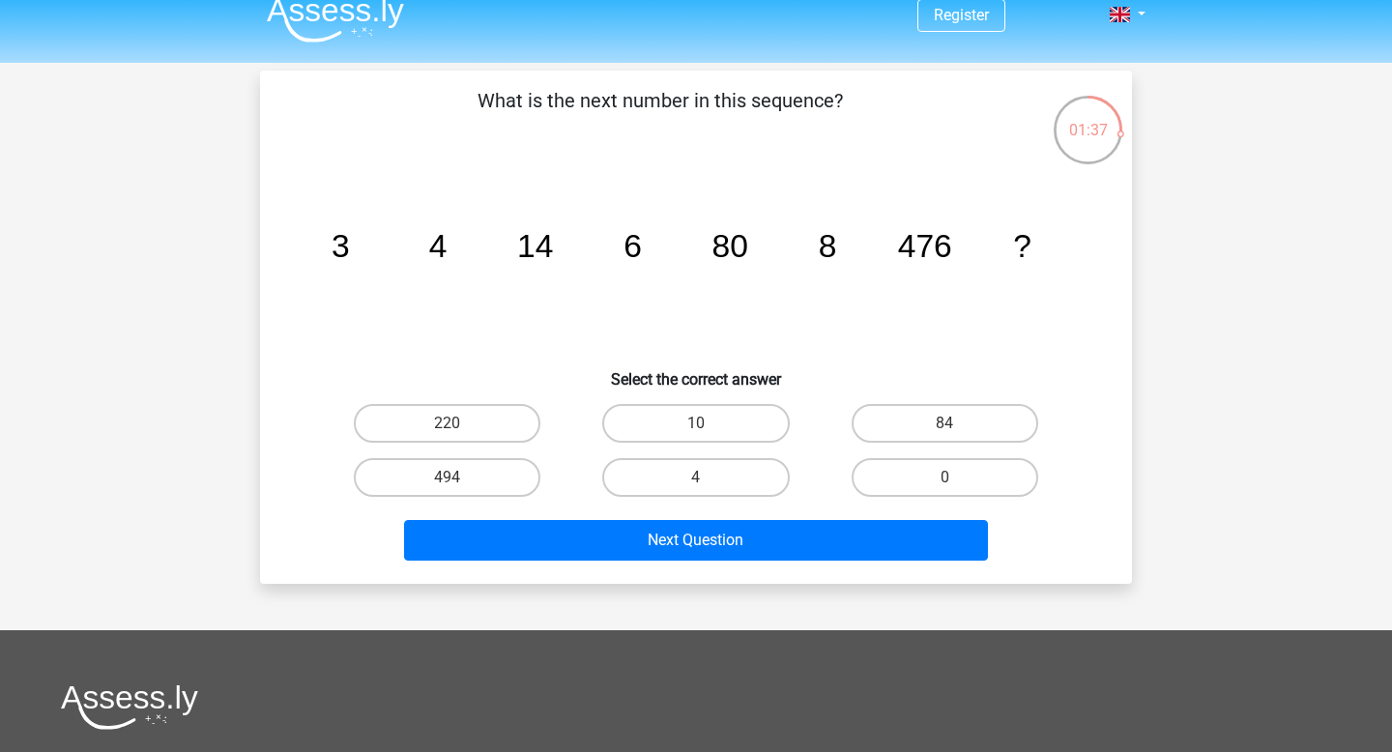
scroll to position [7, 0]
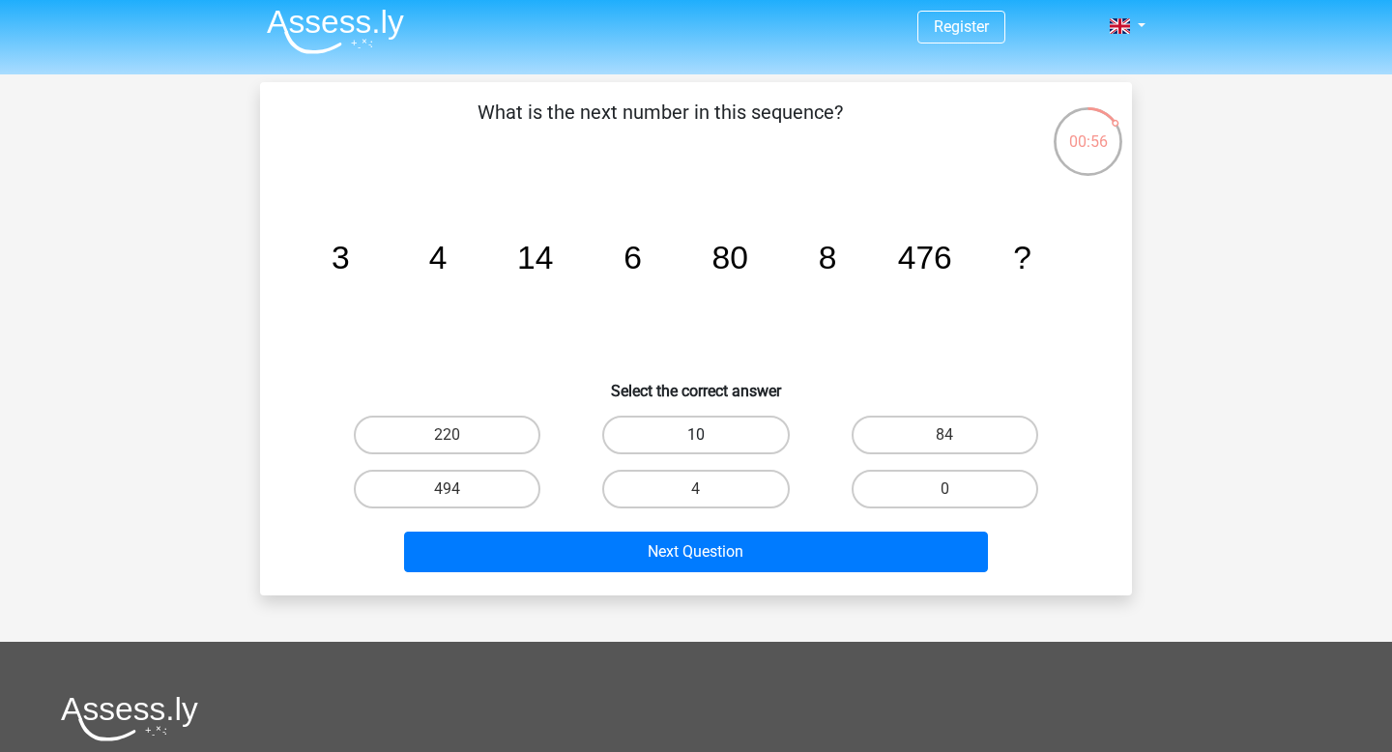
click at [706, 418] on label "10" at bounding box center [695, 435] width 187 height 39
click at [706, 435] on input "10" at bounding box center [702, 441] width 13 height 13
radio input "true"
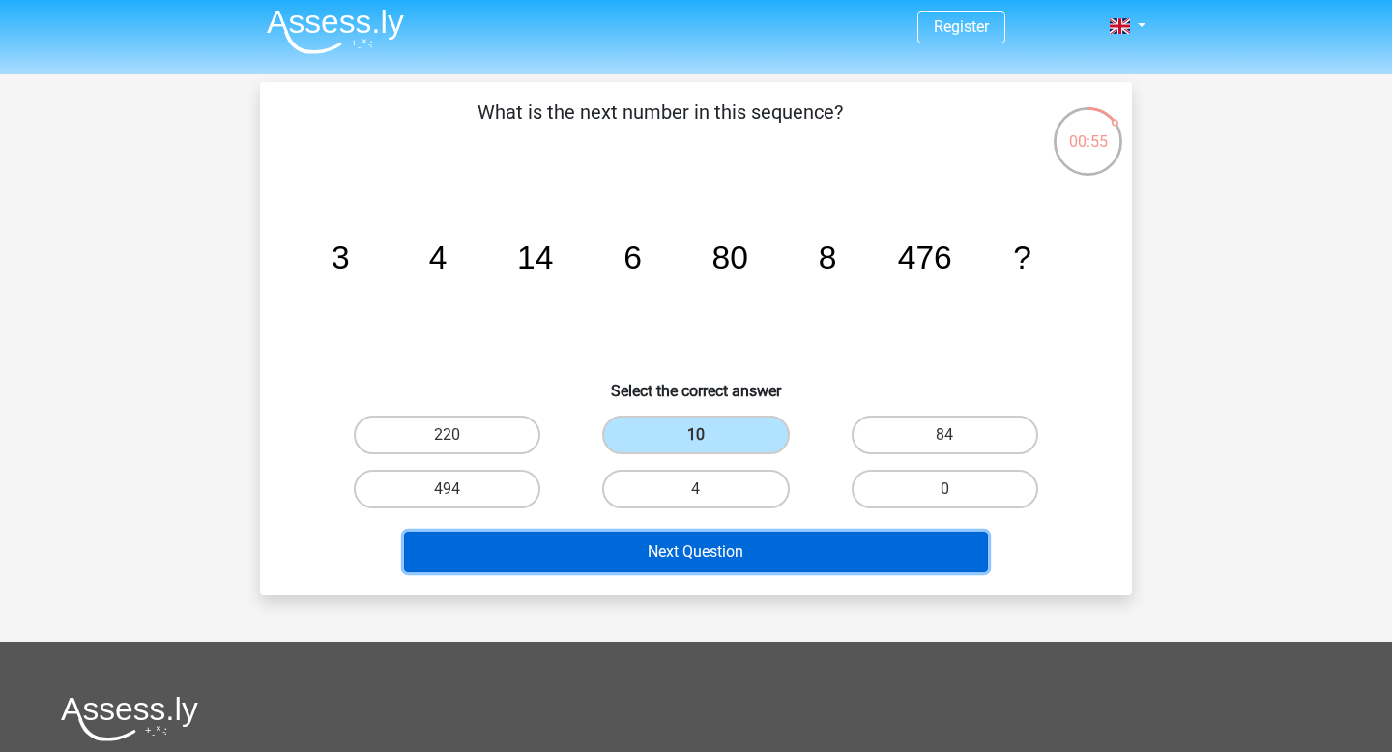
click at [696, 546] on button "Next Question" at bounding box center [696, 551] width 585 height 41
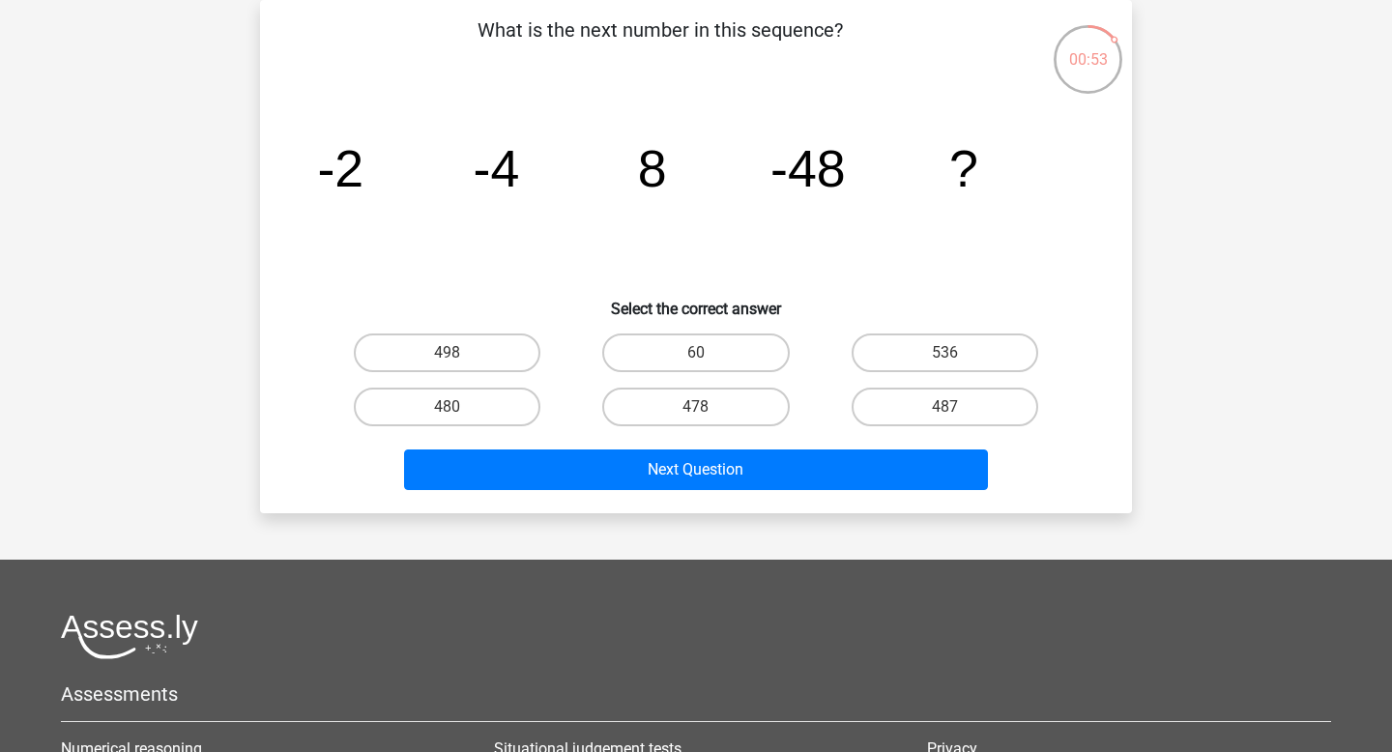
scroll to position [0, 0]
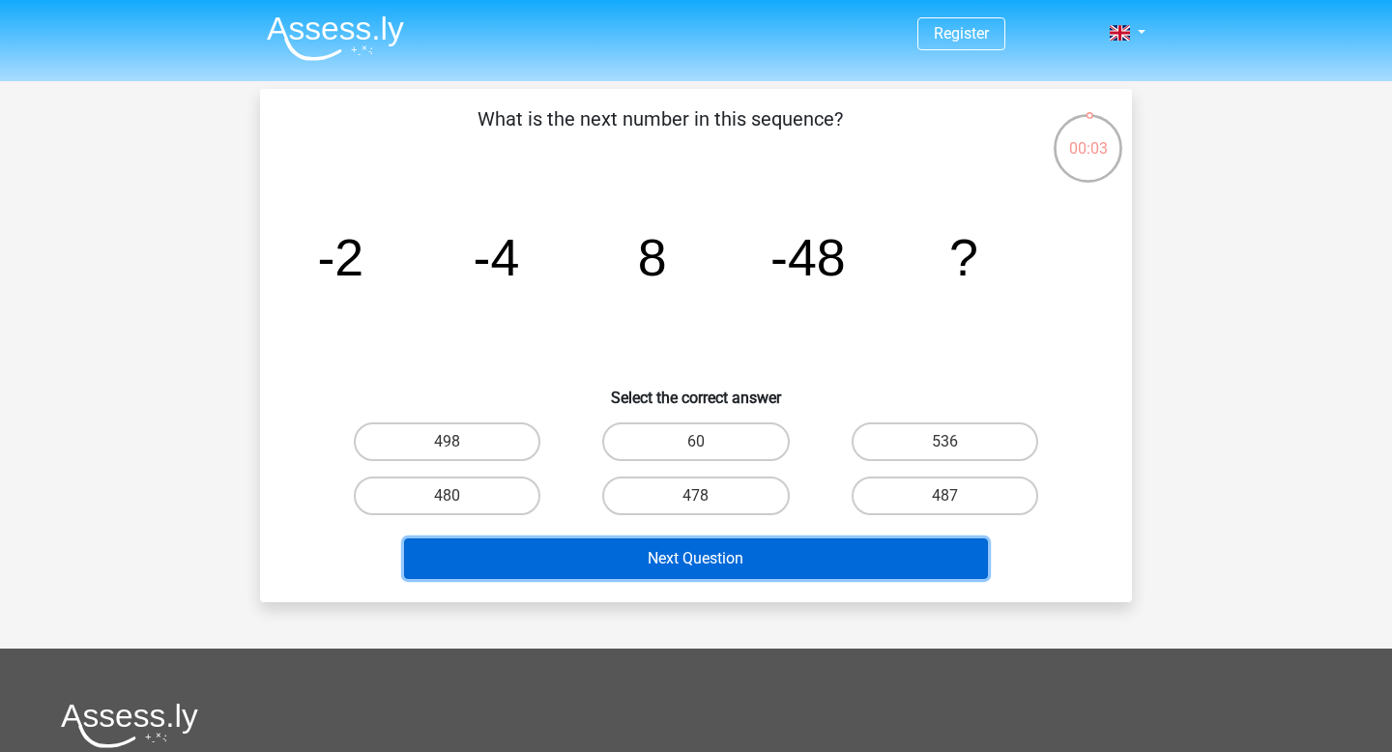
click at [794, 562] on button "Next Question" at bounding box center [696, 558] width 585 height 41
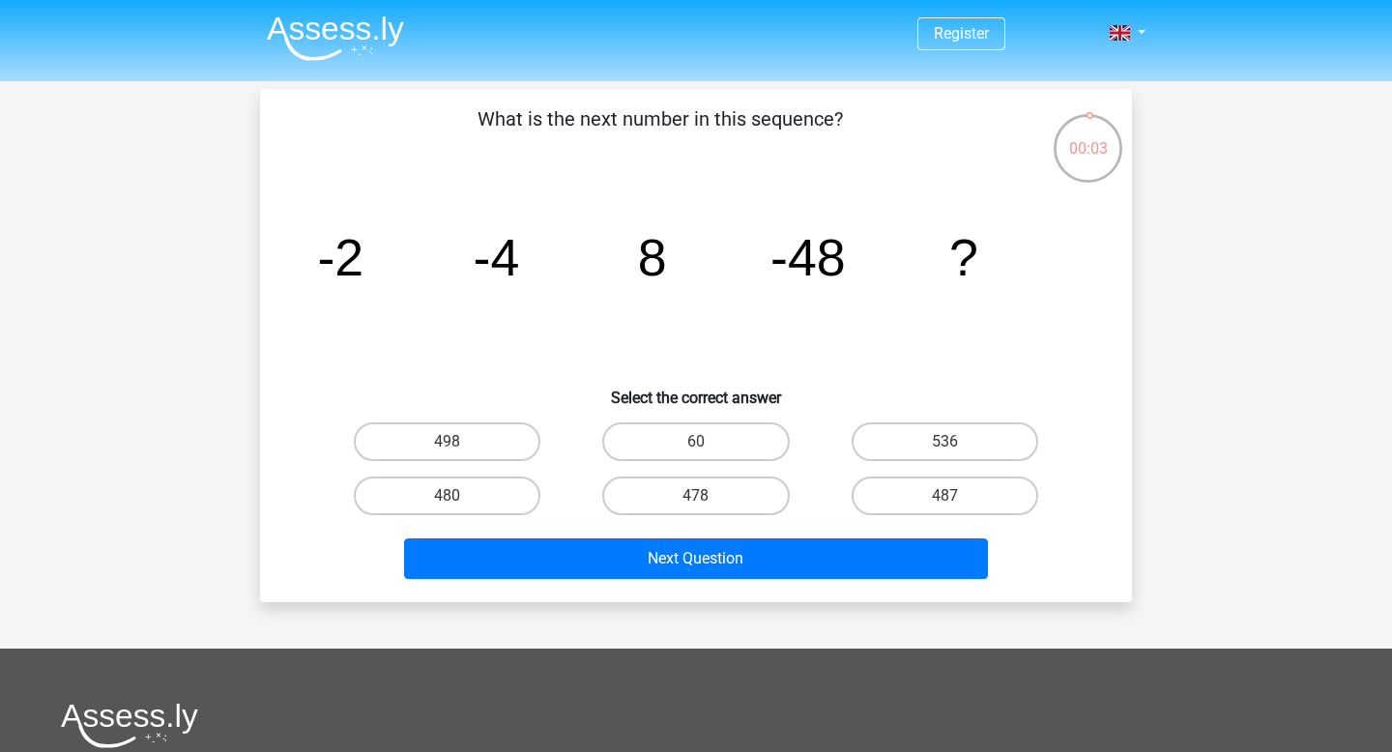
click at [719, 465] on div "60" at bounding box center [695, 442] width 248 height 54
click at [719, 459] on label "60" at bounding box center [695, 441] width 187 height 39
click at [708, 454] on input "60" at bounding box center [702, 448] width 13 height 13
radio input "true"
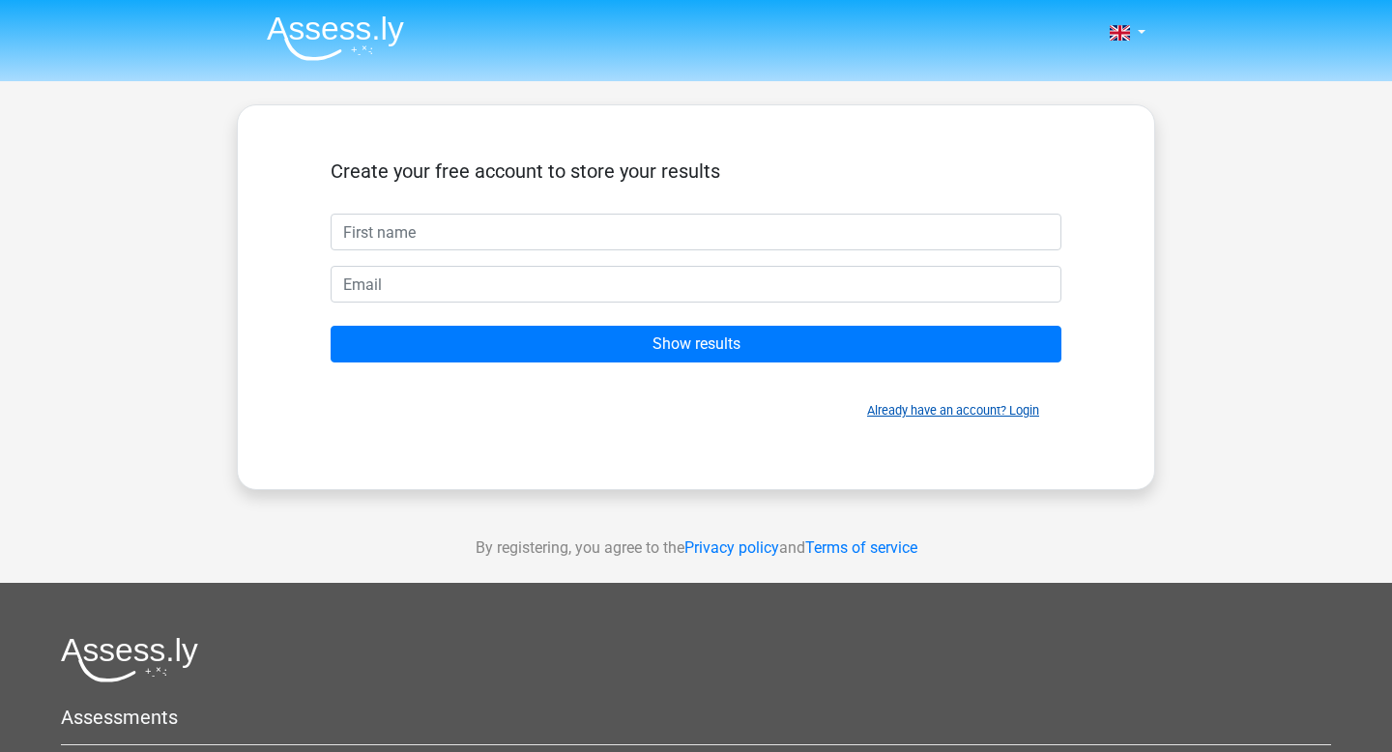
click at [986, 408] on link "Already have an account? Login" at bounding box center [953, 410] width 172 height 14
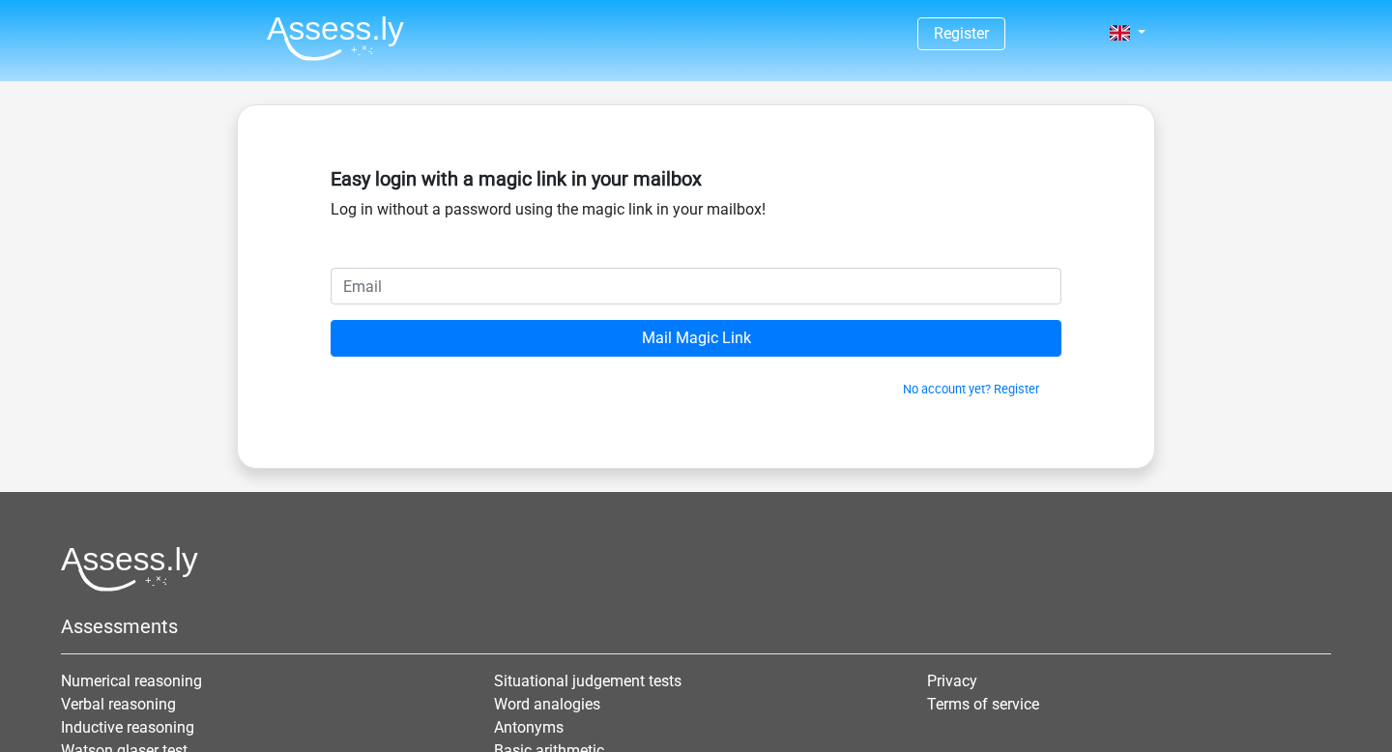
click at [602, 293] on input "email" at bounding box center [695, 286] width 731 height 37
type input "[EMAIL_ADDRESS][DOMAIN_NAME]"
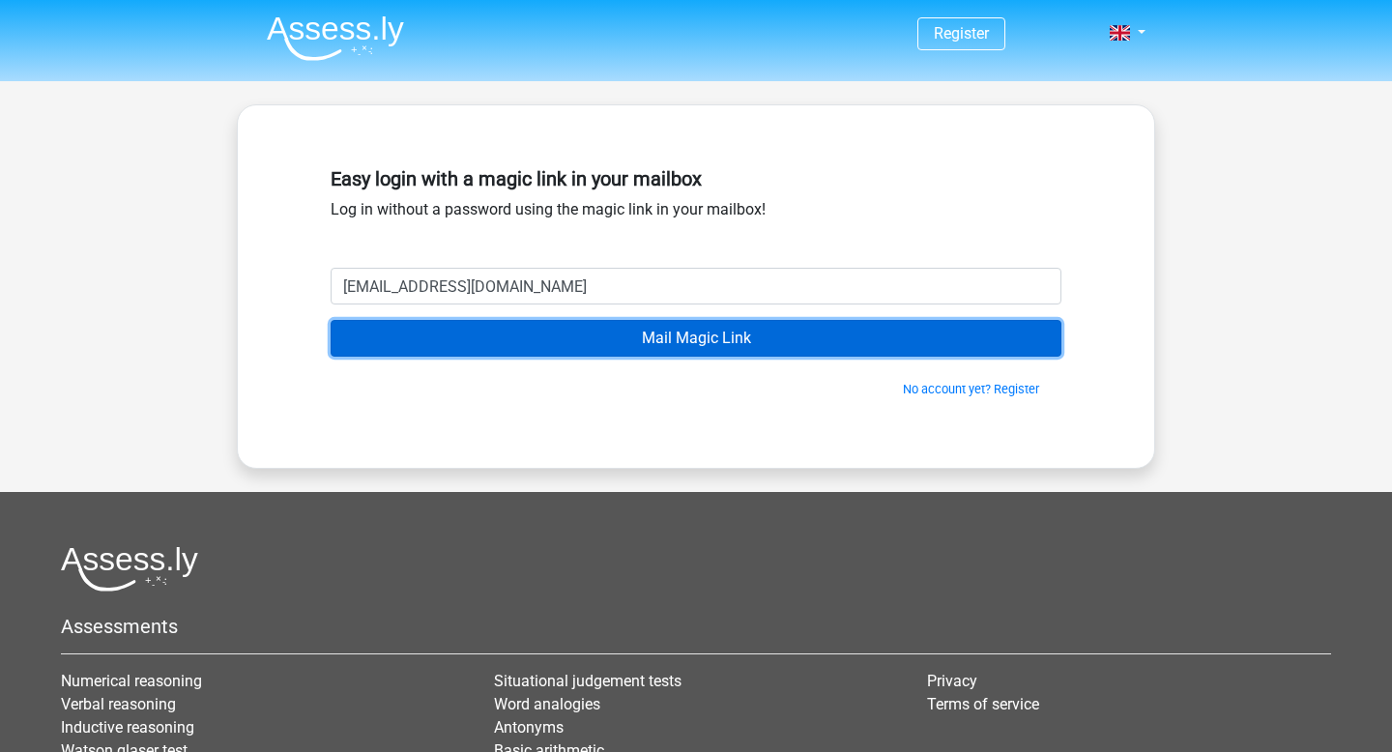
click at [603, 341] on input "Mail Magic Link" at bounding box center [695, 338] width 731 height 37
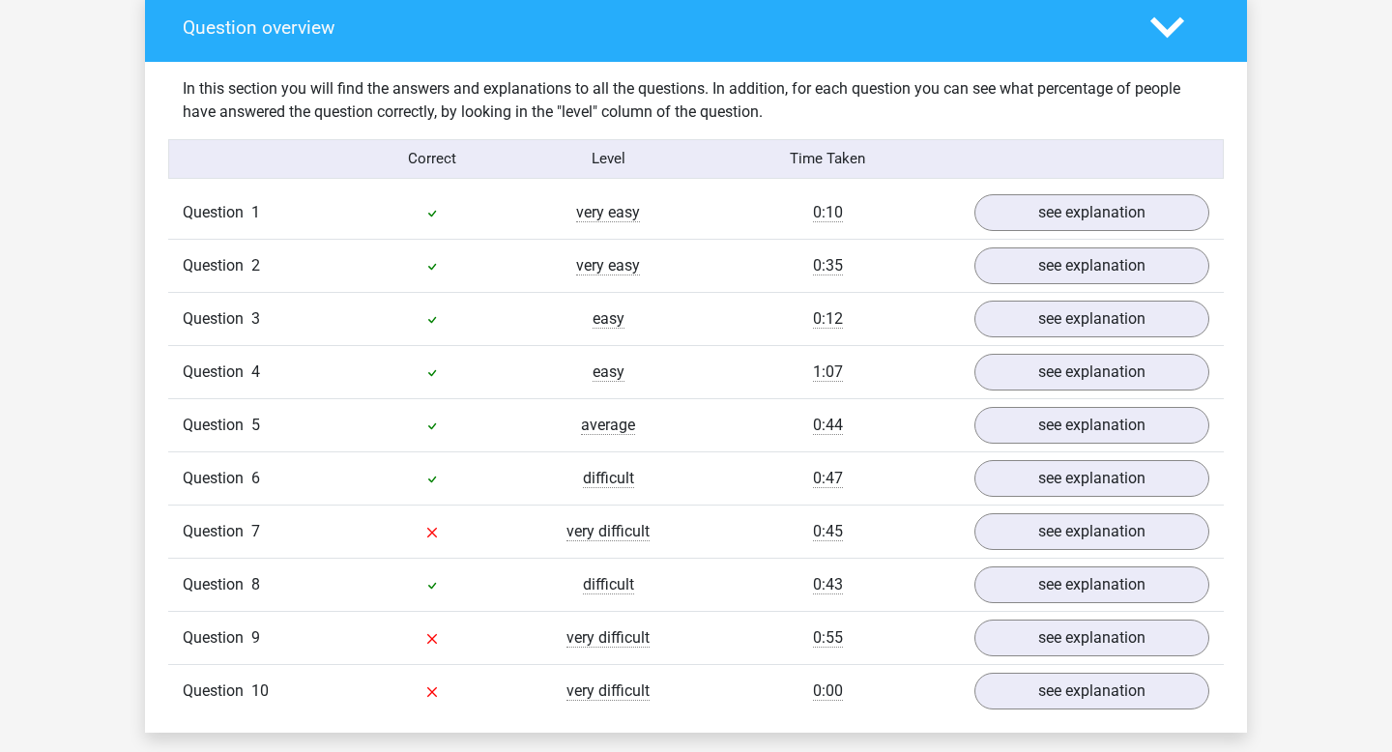
scroll to position [1678, 0]
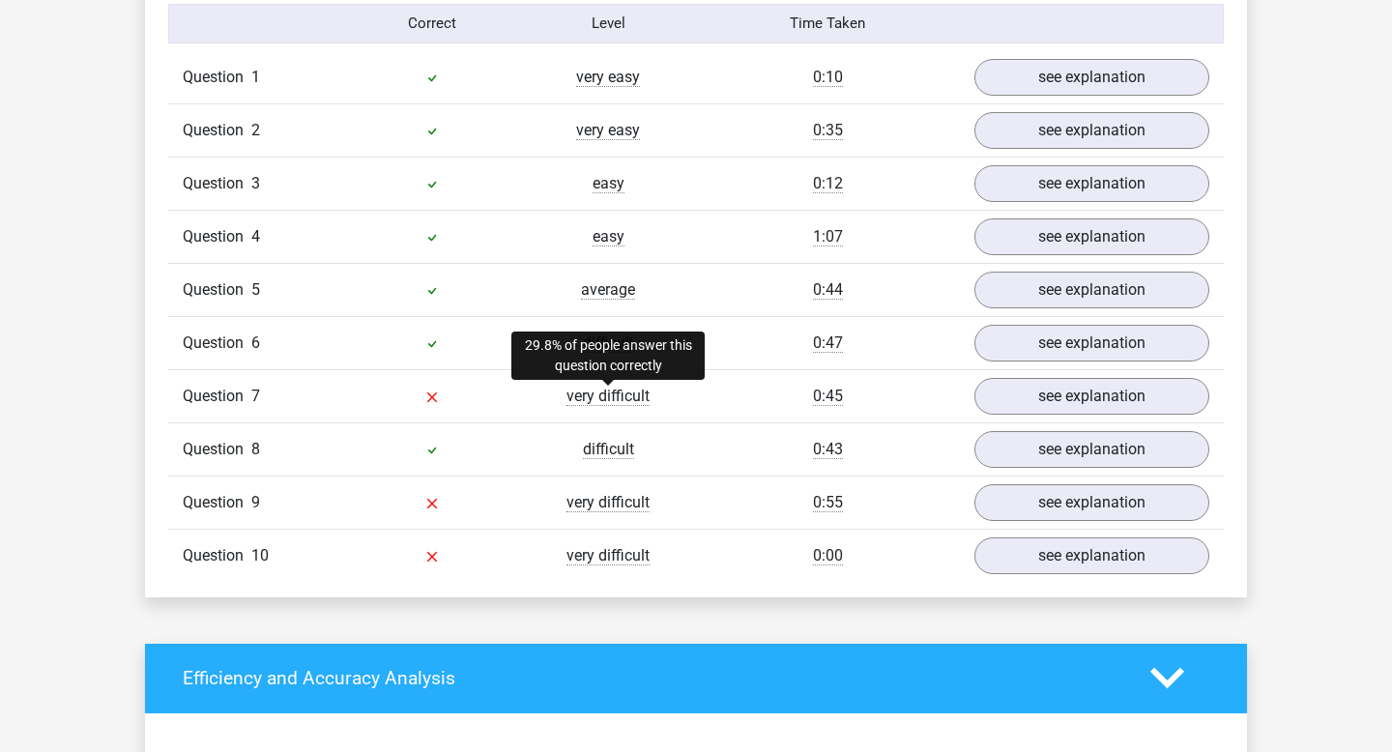
click at [604, 400] on span "very difficult" at bounding box center [607, 396] width 83 height 19
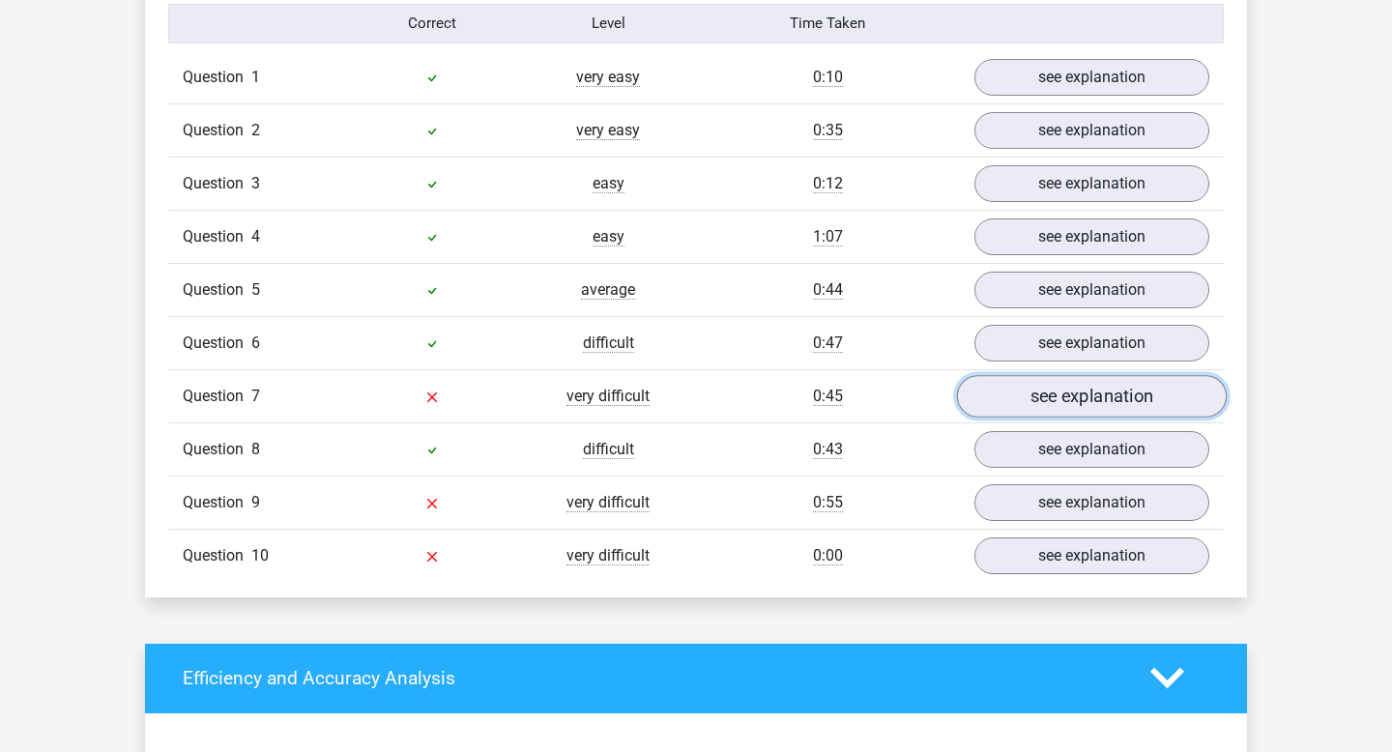
click at [1031, 394] on link "see explanation" at bounding box center [1092, 396] width 270 height 43
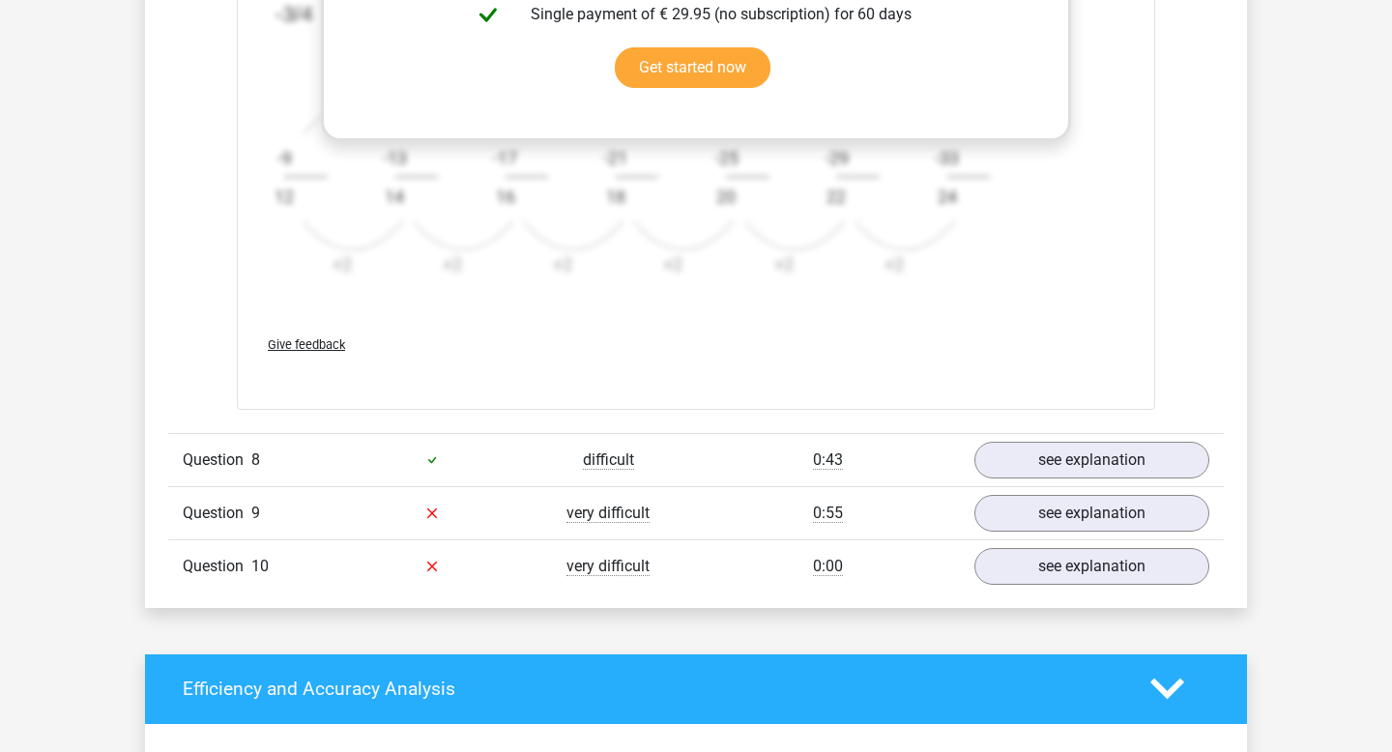
scroll to position [2931, 0]
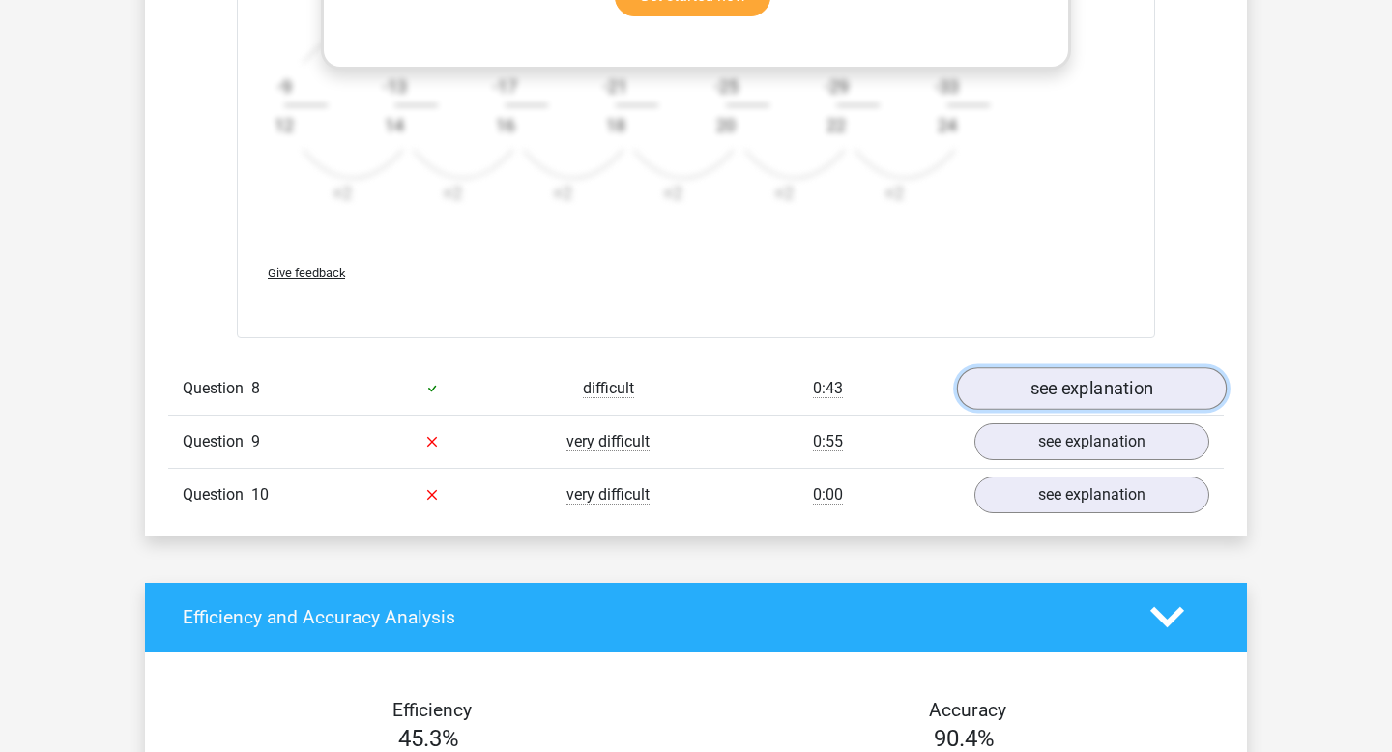
click at [1063, 409] on link "see explanation" at bounding box center [1092, 388] width 270 height 43
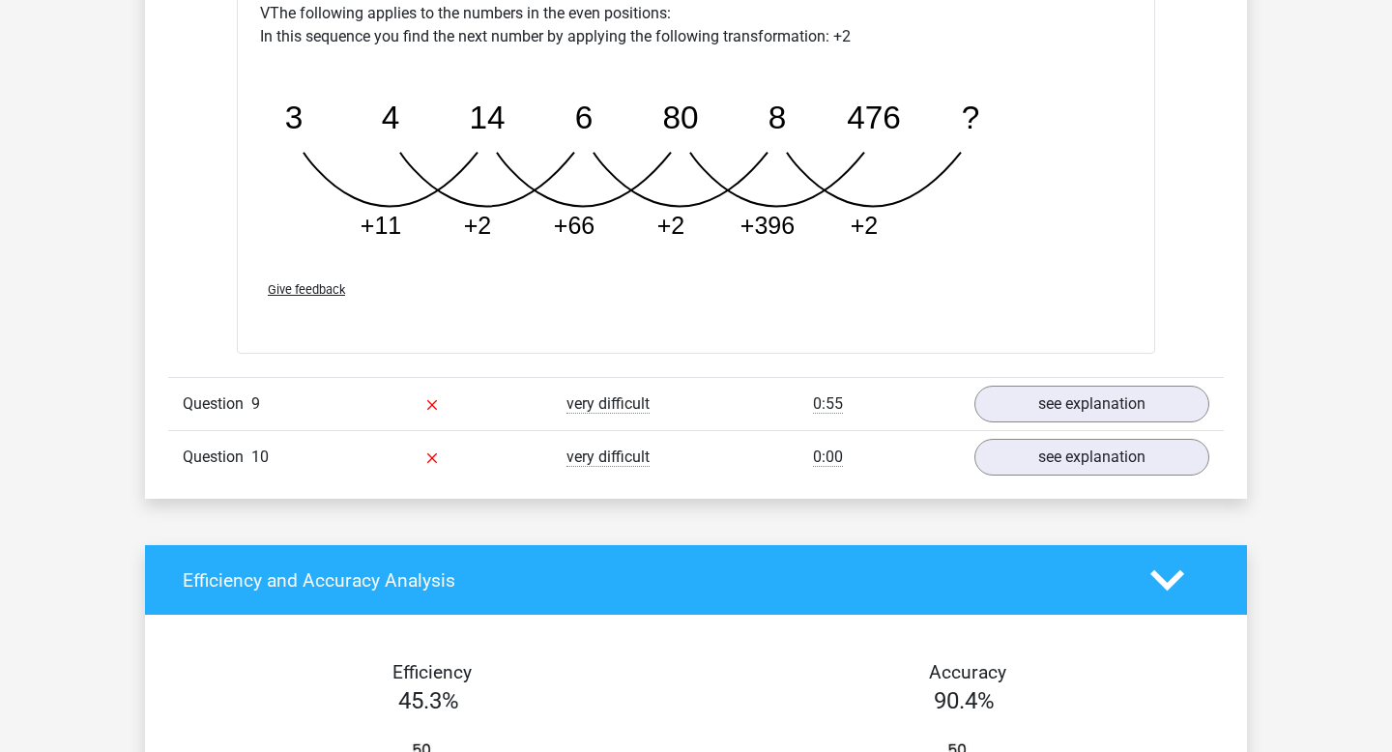
scroll to position [4002, 0]
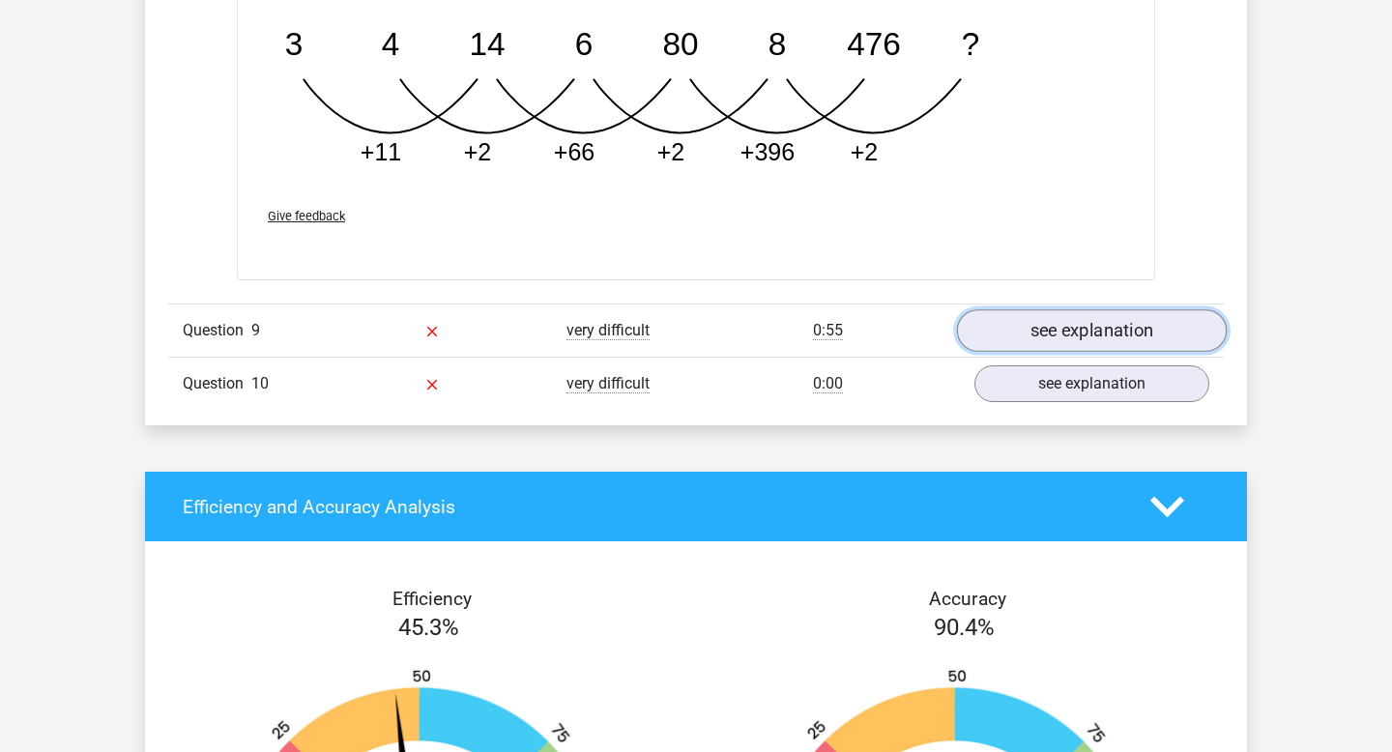
click at [1102, 337] on link "see explanation" at bounding box center [1092, 330] width 270 height 43
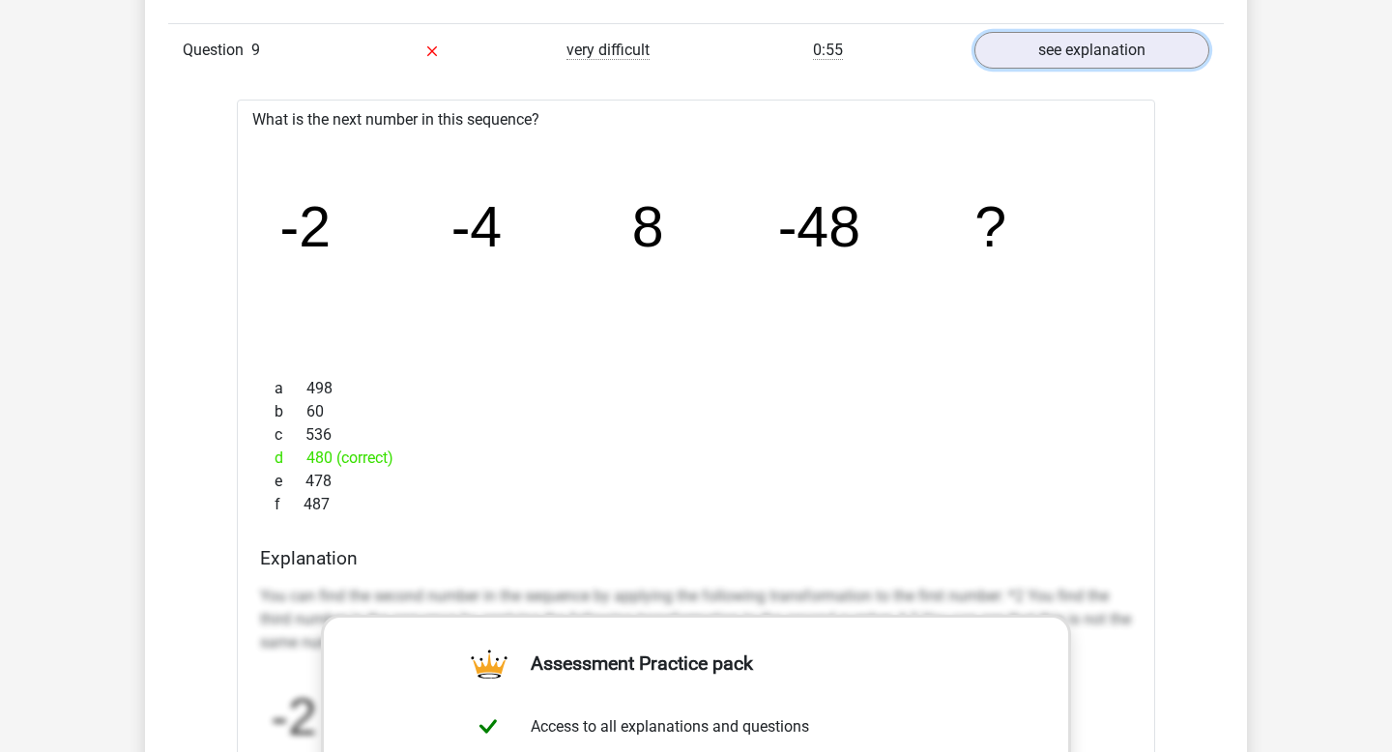
scroll to position [4289, 0]
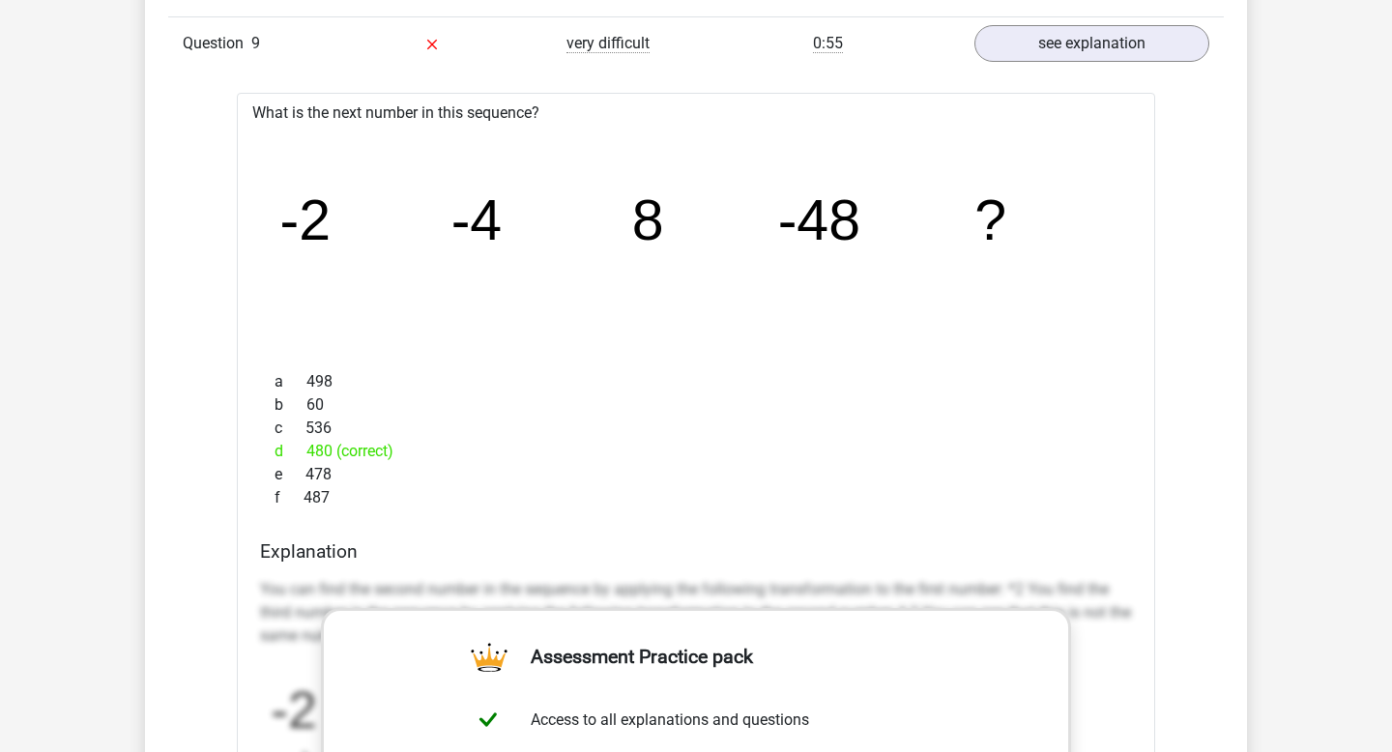
click at [332, 454] on div "d 480 (correct)" at bounding box center [696, 451] width 872 height 23
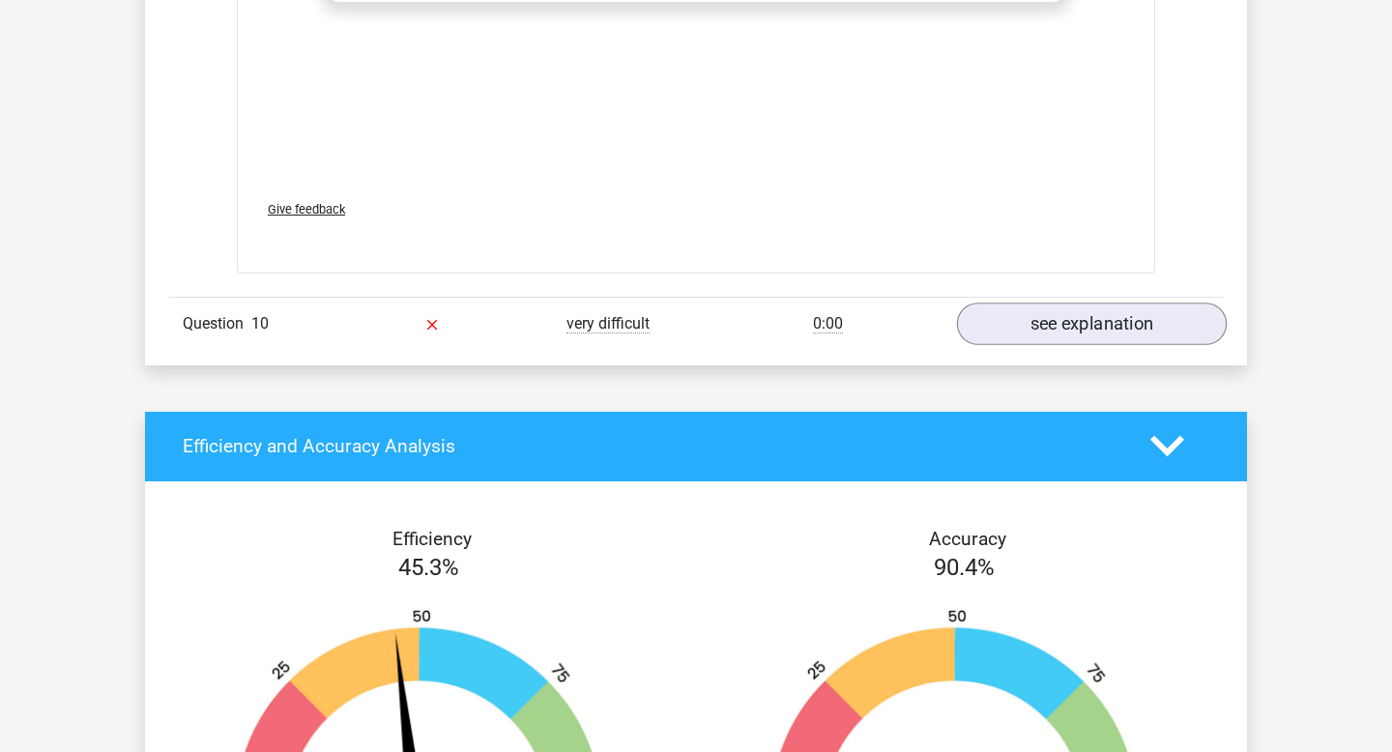
scroll to position [5242, 0]
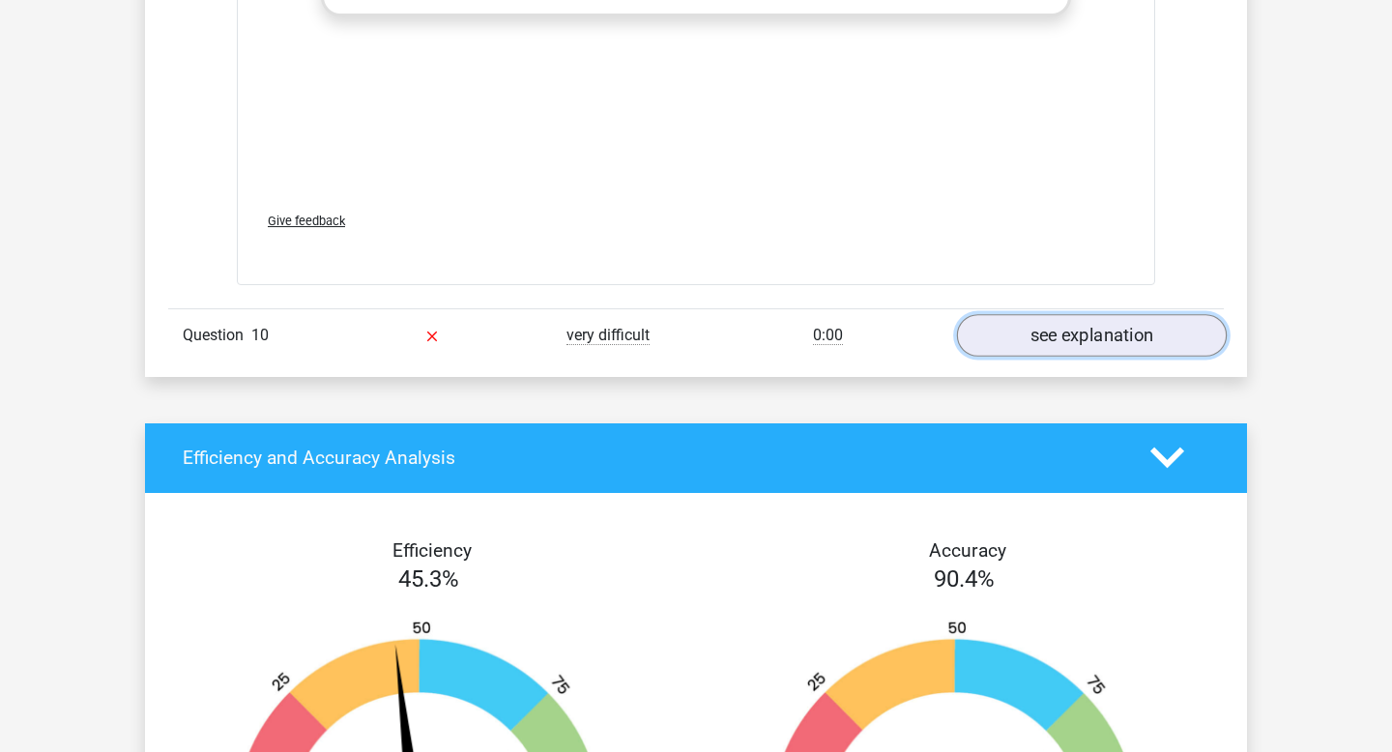
click at [1010, 334] on link "see explanation" at bounding box center [1092, 335] width 270 height 43
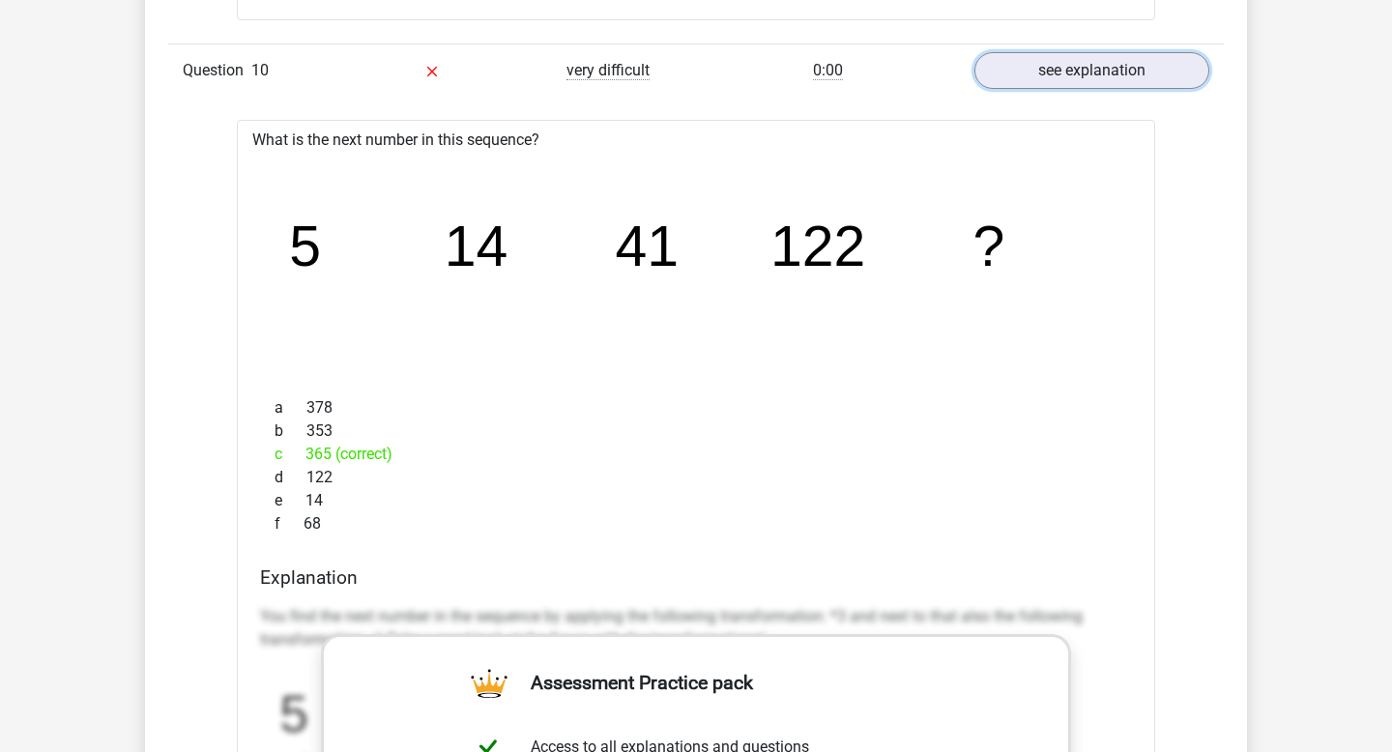
scroll to position [5508, 0]
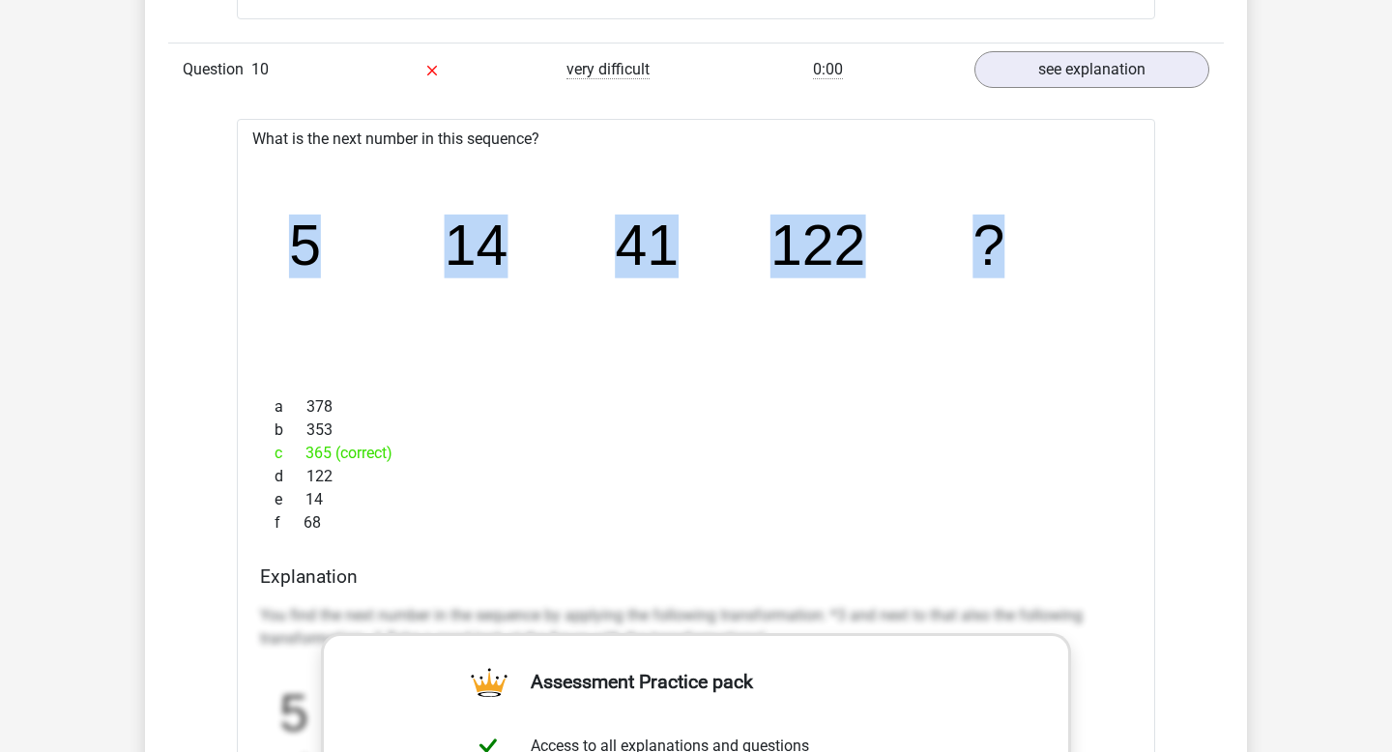
drag, startPoint x: 292, startPoint y: 239, endPoint x: 1113, endPoint y: 282, distance: 822.5
click at [1113, 282] on icon "image/svg+xml 5 14 41 122 ?" at bounding box center [696, 265] width 856 height 215
copy g "5 14 41 122 ?"
